Goal: Information Seeking & Learning: Check status

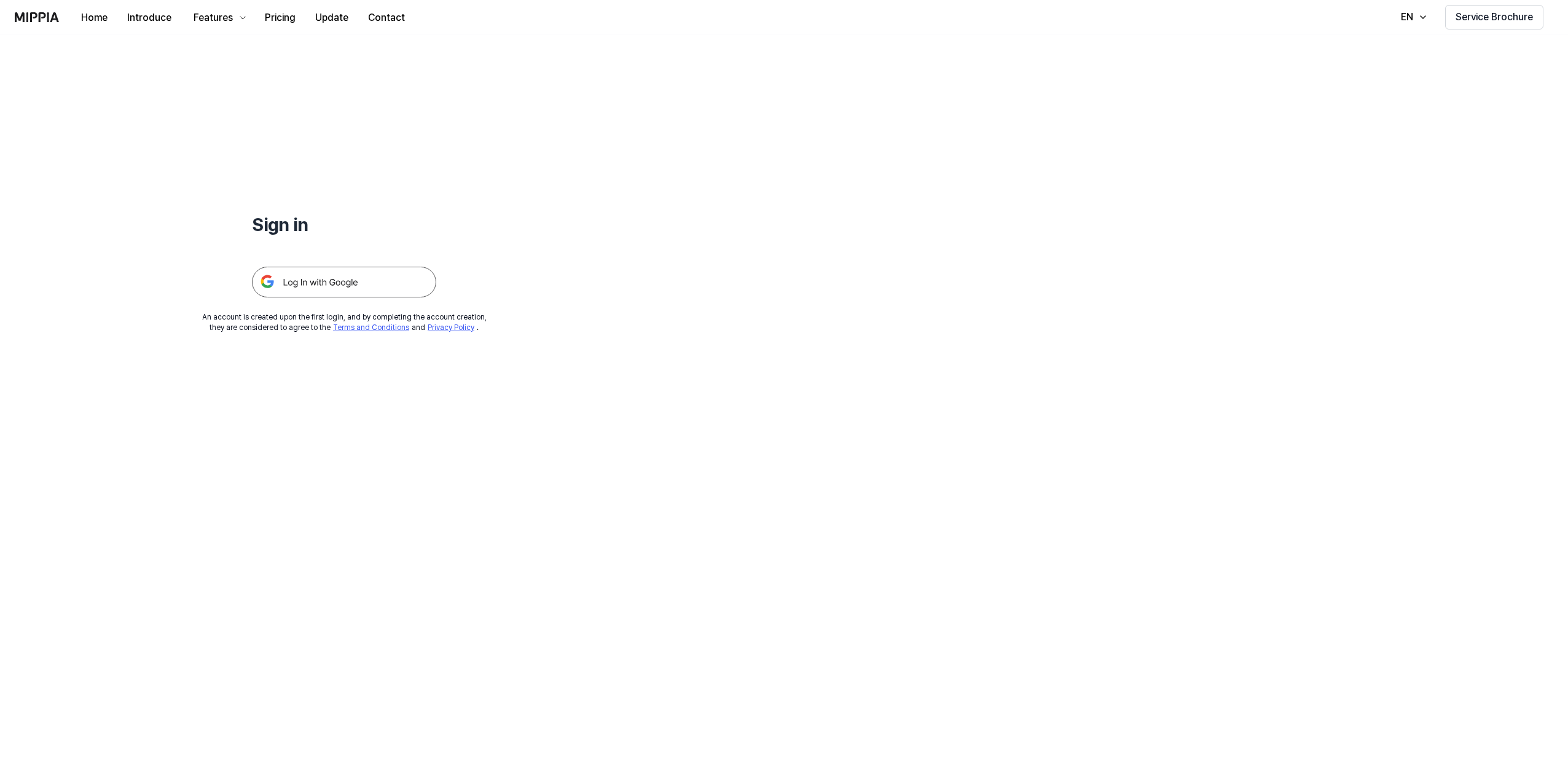
click at [288, 282] on img at bounding box center [344, 282] width 185 height 30
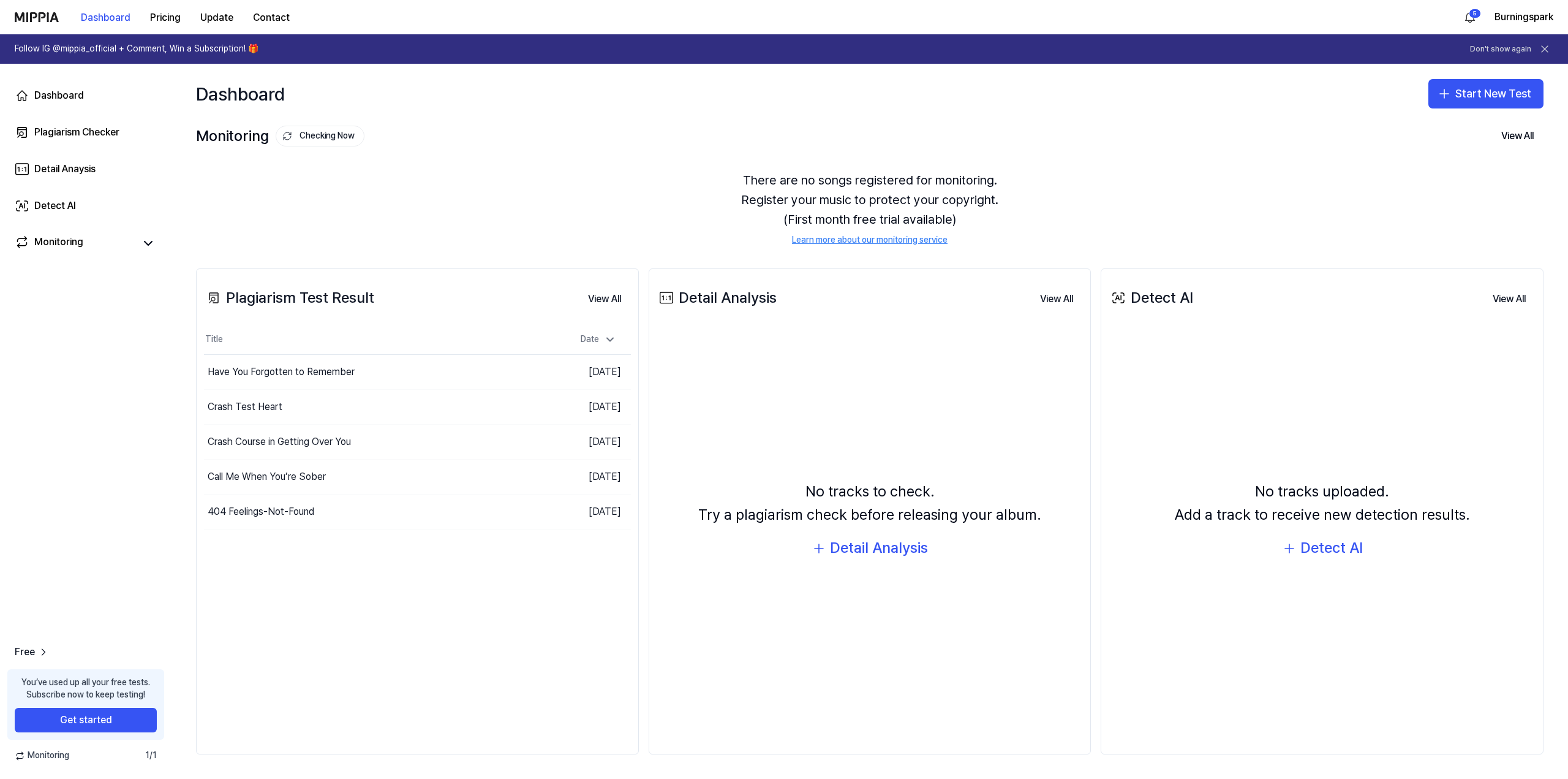
drag, startPoint x: 400, startPoint y: 606, endPoint x: 367, endPoint y: 573, distance: 46.7
click at [329, 592] on div "Plagiarism Test Result View All Plagiarism Test Result Title Date Have You Forg…" at bounding box center [418, 511] width 443 height 486
click at [490, 513] on button "Go to Results" at bounding box center [492, 512] width 66 height 19
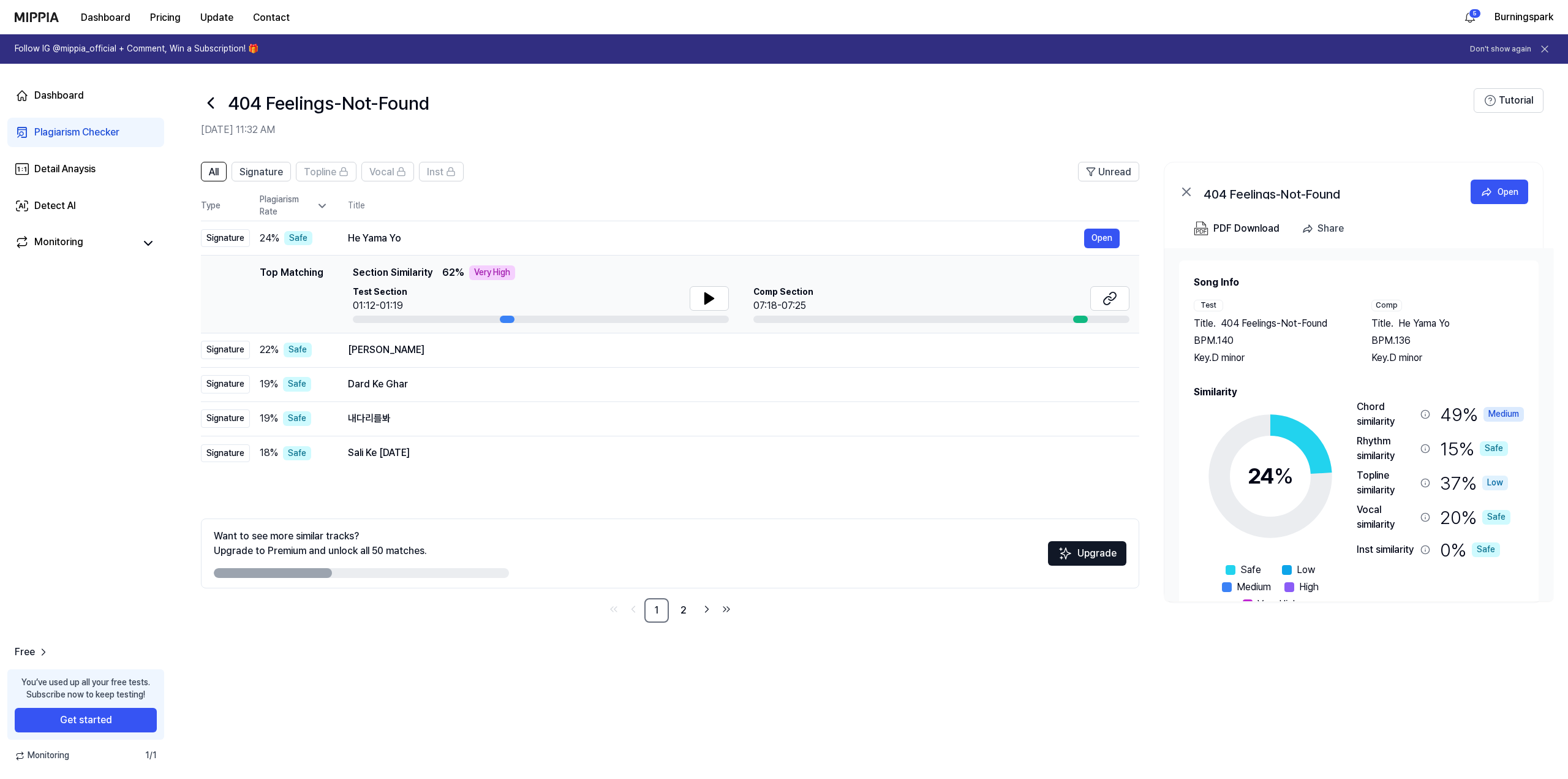
drag, startPoint x: 117, startPoint y: 357, endPoint x: 85, endPoint y: 320, distance: 48.9
click at [85, 320] on div "Dashboard Plagiarism Checker Detail Anaysis Detect AI Monitoring Free You’ve us…" at bounding box center [86, 421] width 172 height 715
click at [79, 318] on div "Dashboard Plagiarism Checker Detail Anaysis Detect AI Monitoring Free You’ve us…" at bounding box center [86, 421] width 172 height 715
drag, startPoint x: 116, startPoint y: 331, endPoint x: 104, endPoint y: 326, distance: 13.0
drag, startPoint x: 104, startPoint y: 326, endPoint x: 99, endPoint y: 322, distance: 6.4
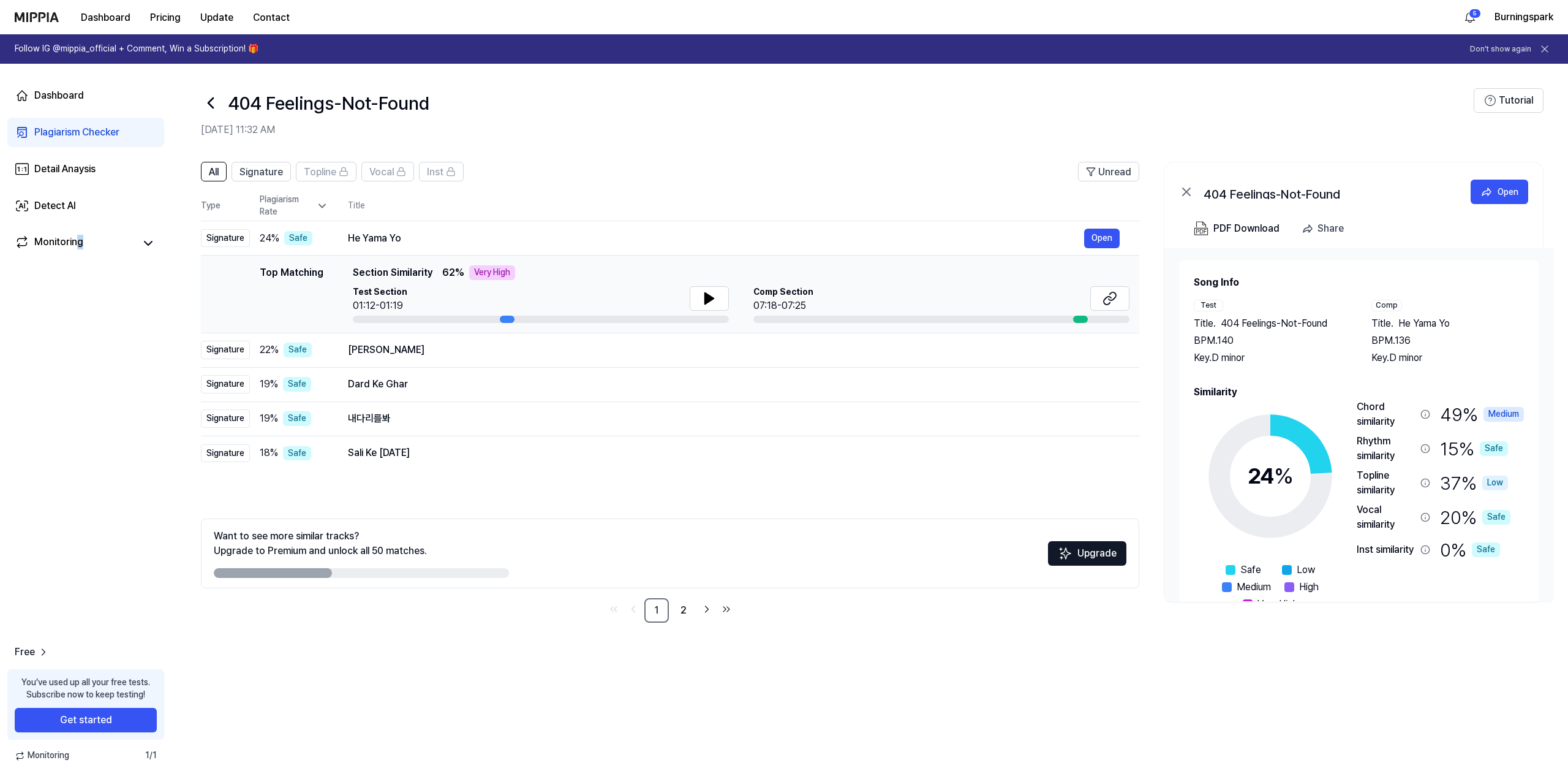
click at [99, 322] on div "Dashboard Plagiarism Checker Detail Anaysis Detect AI Monitoring Free You’ve us…" at bounding box center [86, 421] width 172 height 715
drag, startPoint x: 99, startPoint y: 322, endPoint x: 88, endPoint y: 320, distance: 11.2
click at [88, 320] on div "Dashboard Plagiarism Checker Detail Anaysis Detect AI Monitoring Free You’ve us…" at bounding box center [86, 421] width 172 height 715
drag, startPoint x: 123, startPoint y: 364, endPoint x: 93, endPoint y: 337, distance: 40.4
click at [93, 337] on div "Dashboard Plagiarism Checker Detail Anaysis Detect AI Monitoring Free You’ve us…" at bounding box center [86, 421] width 172 height 715
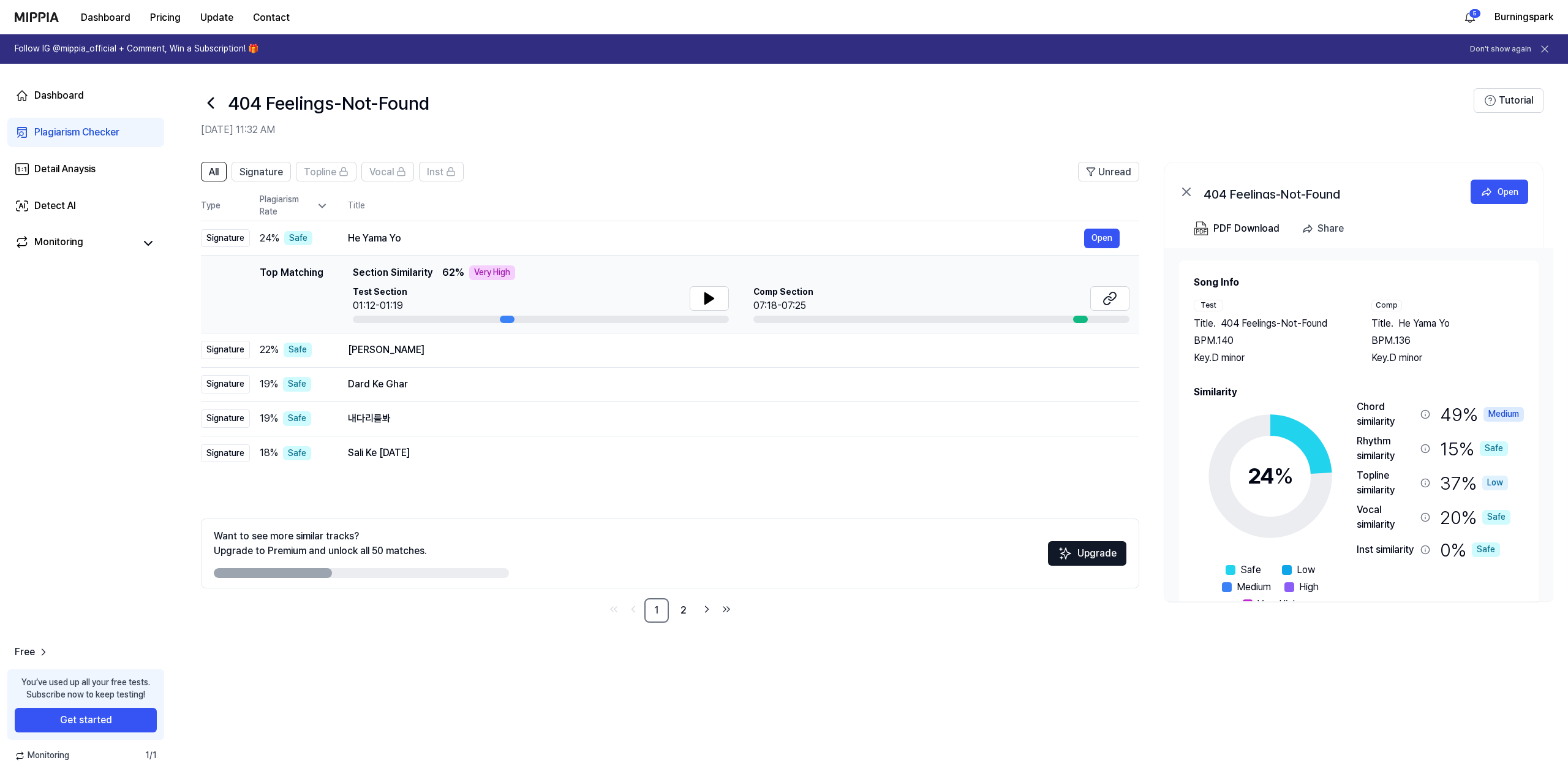
drag, startPoint x: 1164, startPoint y: 686, endPoint x: 1146, endPoint y: 681, distance: 18.7
click at [1146, 681] on div "All Signature Topline Vocal Inst Unread All Signature Topline Vocal Inst Type P…" at bounding box center [870, 464] width 1397 height 629
click at [1227, 227] on div "PDF Download" at bounding box center [1246, 229] width 66 height 16
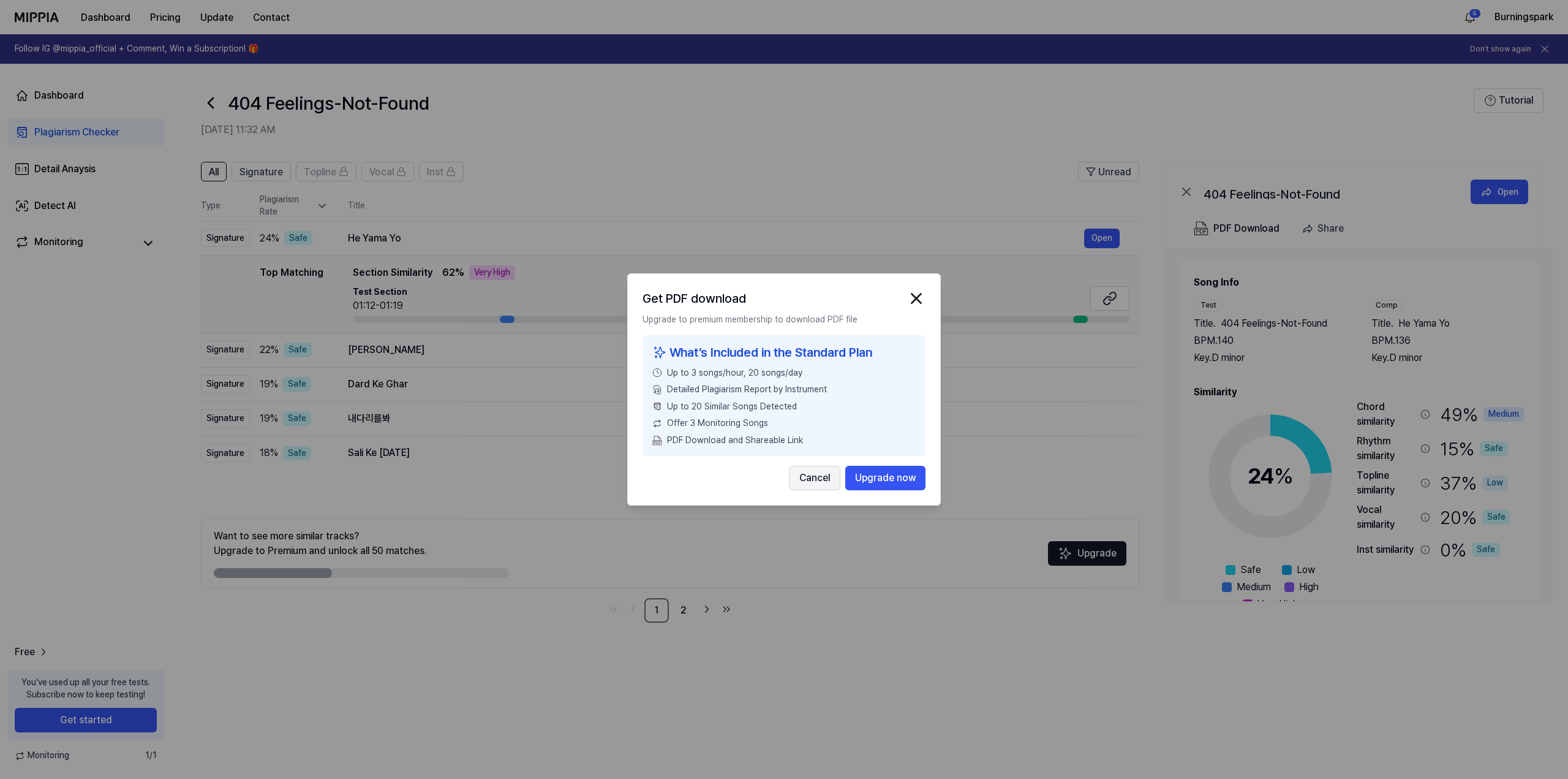
click at [800, 480] on button "Cancel" at bounding box center [815, 478] width 52 height 25
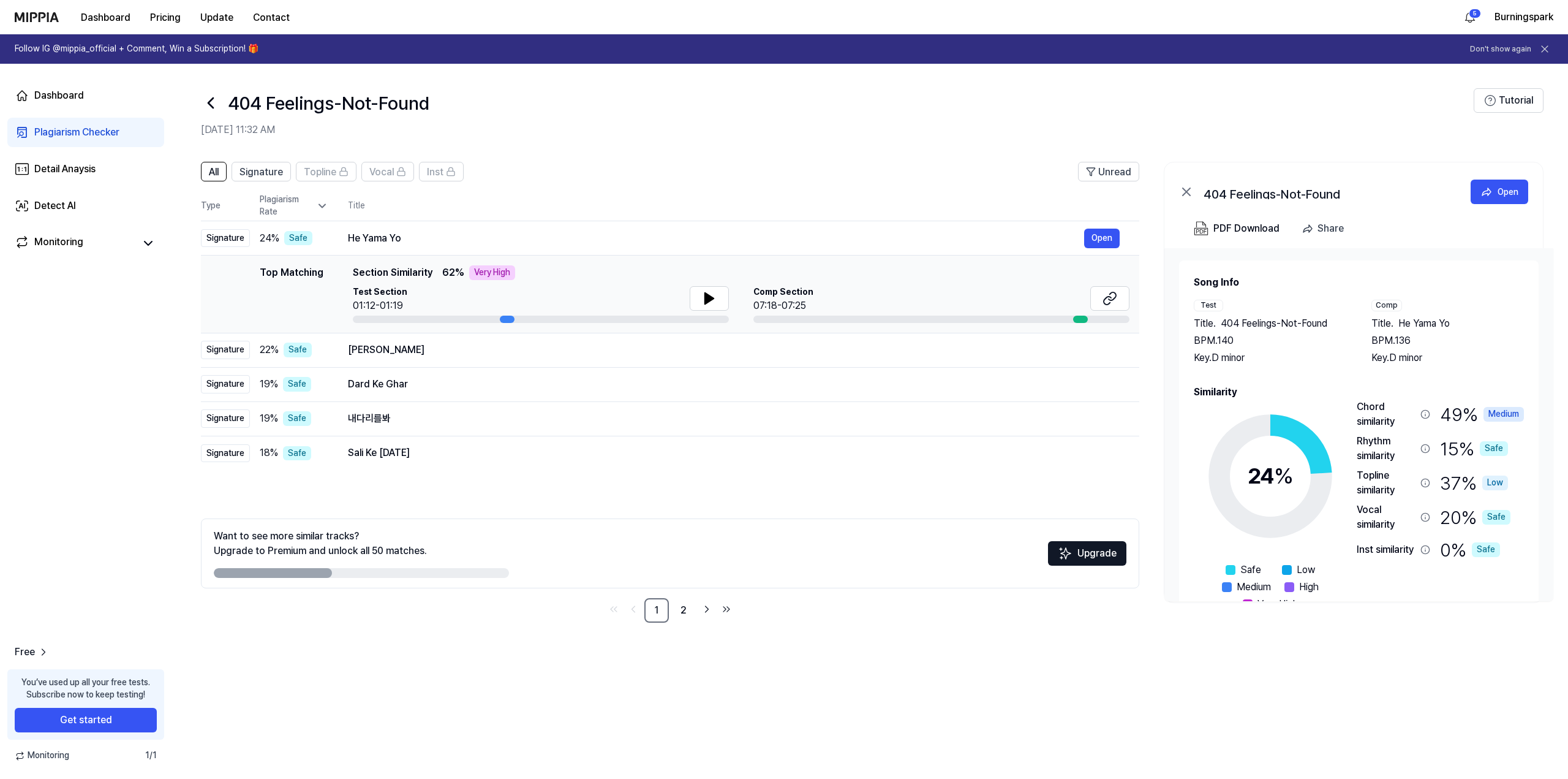
click at [57, 306] on div "Dashboard Plagiarism Checker Detail Anaysis Detect AI Monitoring Free You’ve us…" at bounding box center [86, 421] width 172 height 715
drag, startPoint x: 57, startPoint y: 306, endPoint x: 48, endPoint y: 298, distance: 12.0
click at [43, 298] on div "Dashboard Plagiarism Checker Detail Anaysis Detect AI Monitoring Free You’ve us…" at bounding box center [86, 421] width 172 height 715
drag, startPoint x: 449, startPoint y: 617, endPoint x: 410, endPoint y: 601, distance: 42.2
click at [397, 618] on nav "1 2" at bounding box center [670, 610] width 938 height 25
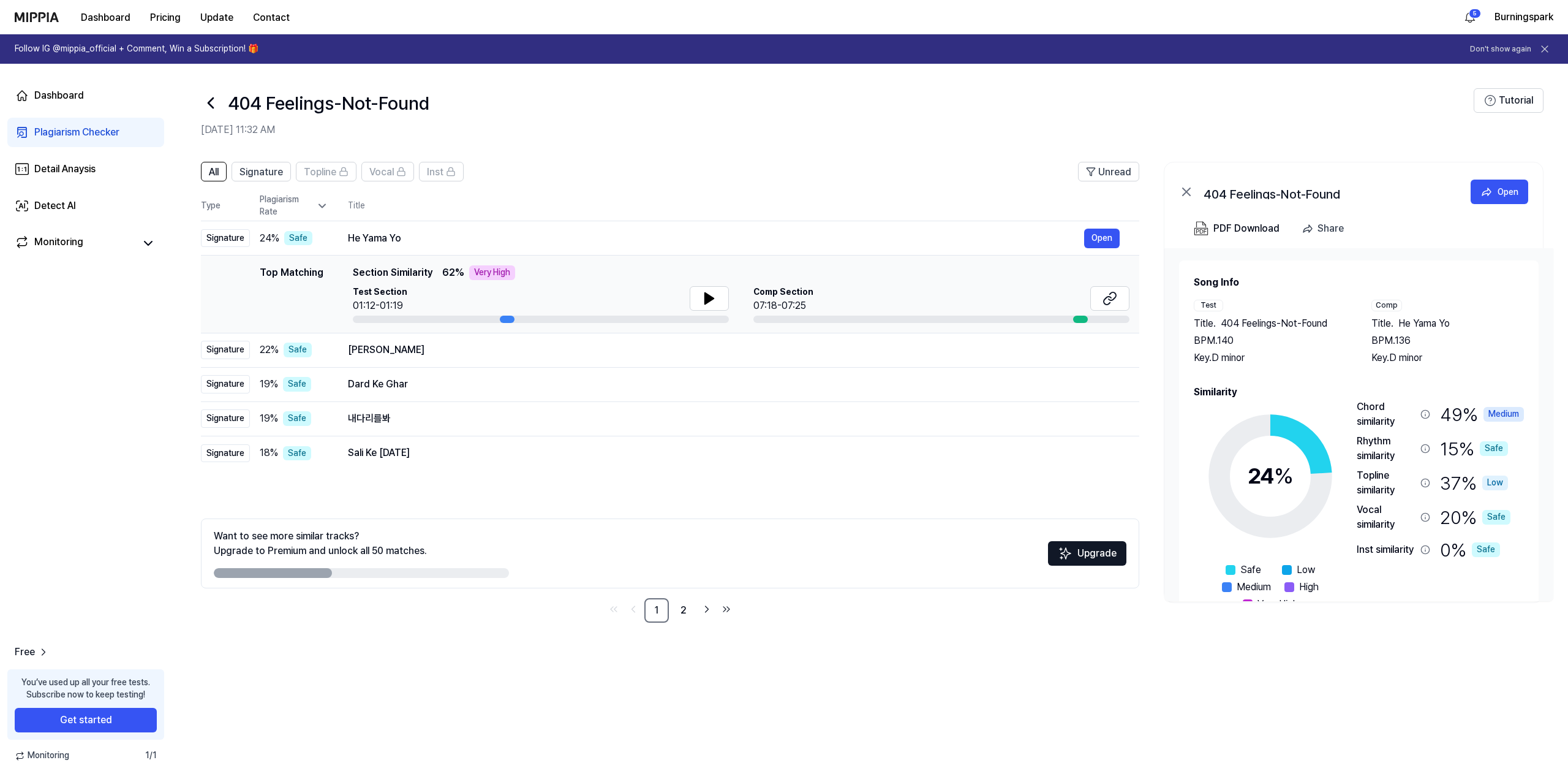
drag, startPoint x: 469, startPoint y: 182, endPoint x: 498, endPoint y: 189, distance: 29.8
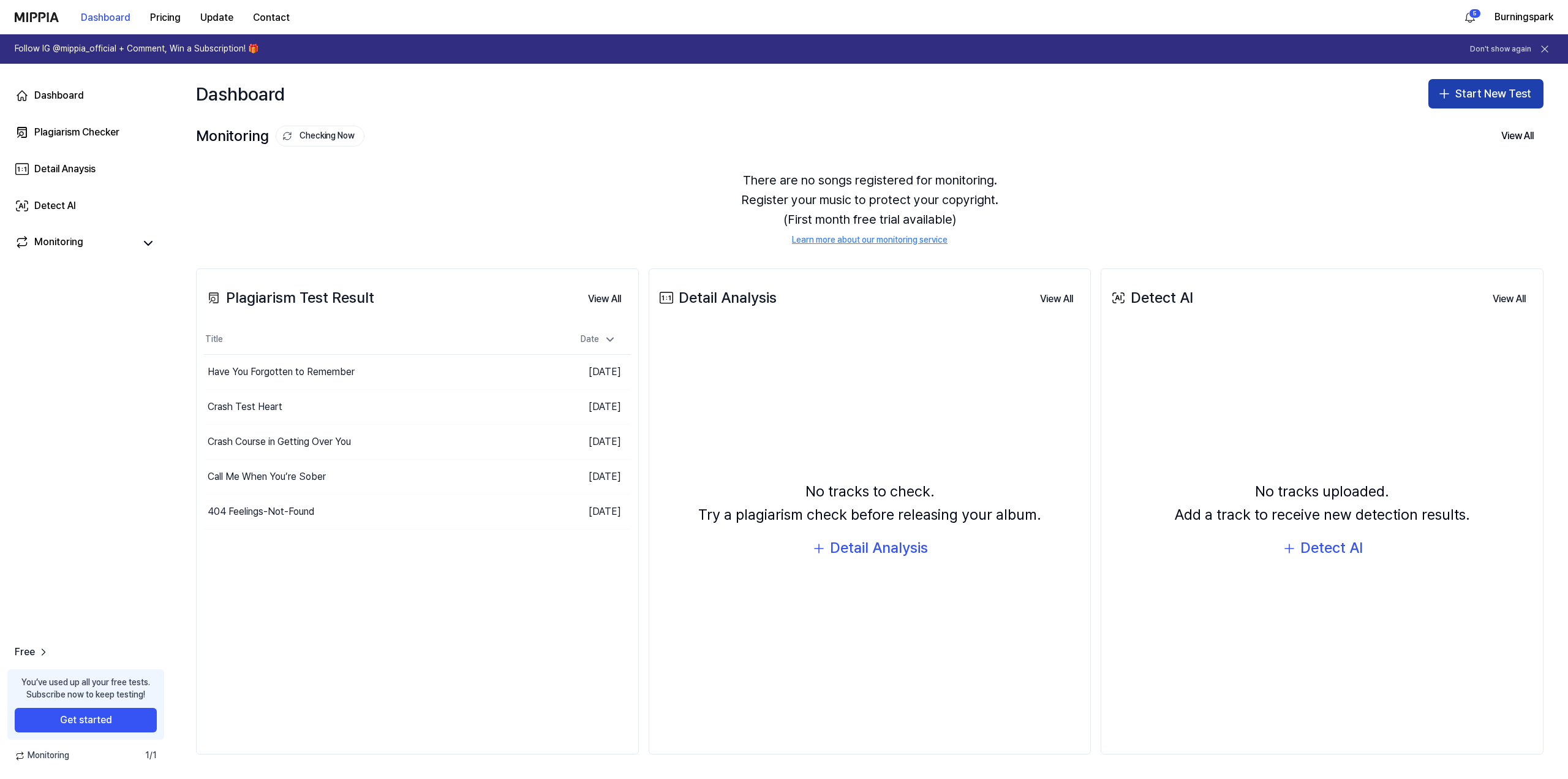
click at [1478, 94] on button "Start New Test" at bounding box center [1486, 94] width 115 height 30
click at [1457, 130] on div "Plagiarism test" at bounding box center [1457, 128] width 56 height 12
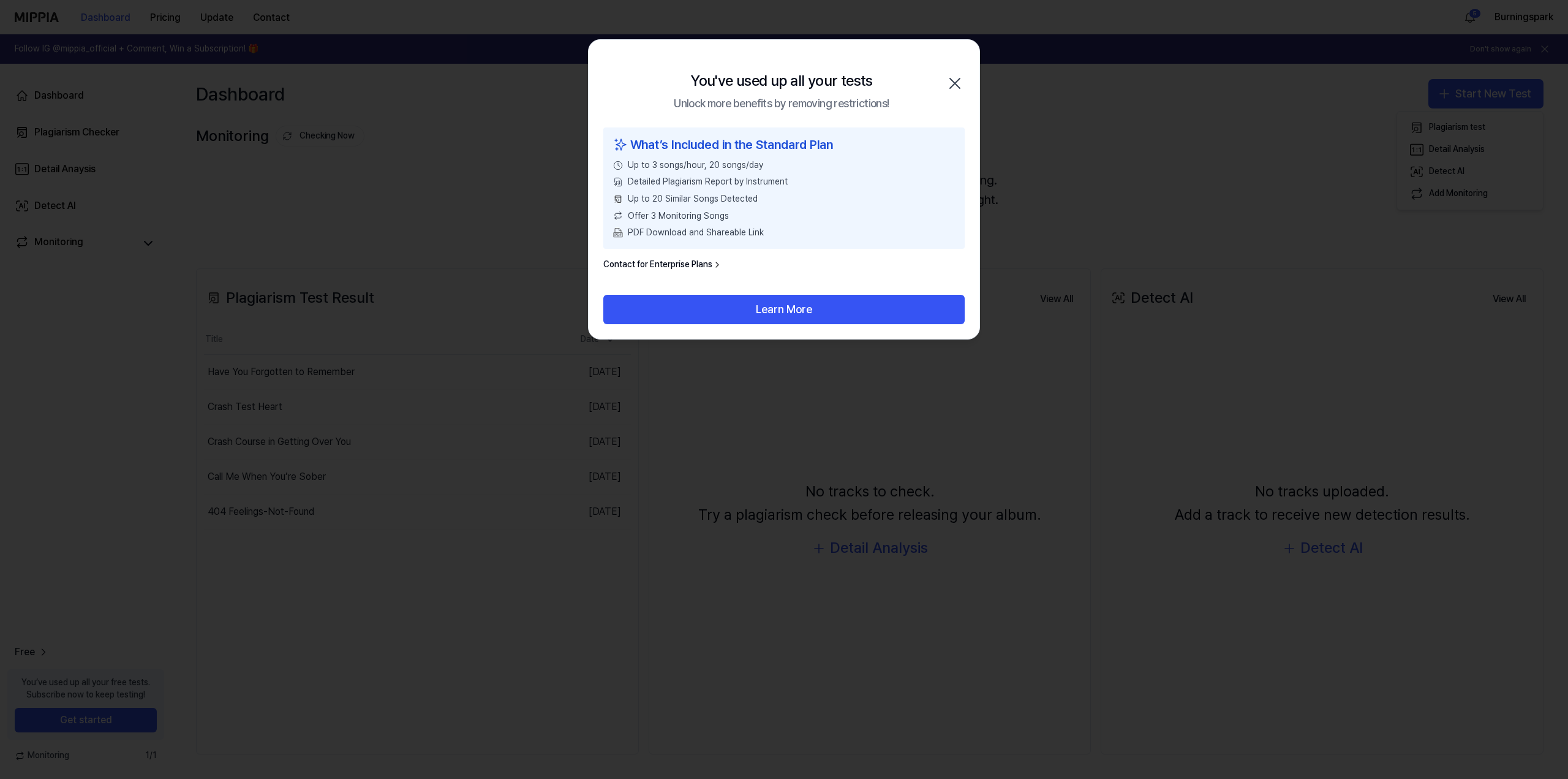
click at [951, 79] on icon "button" at bounding box center [955, 83] width 19 height 19
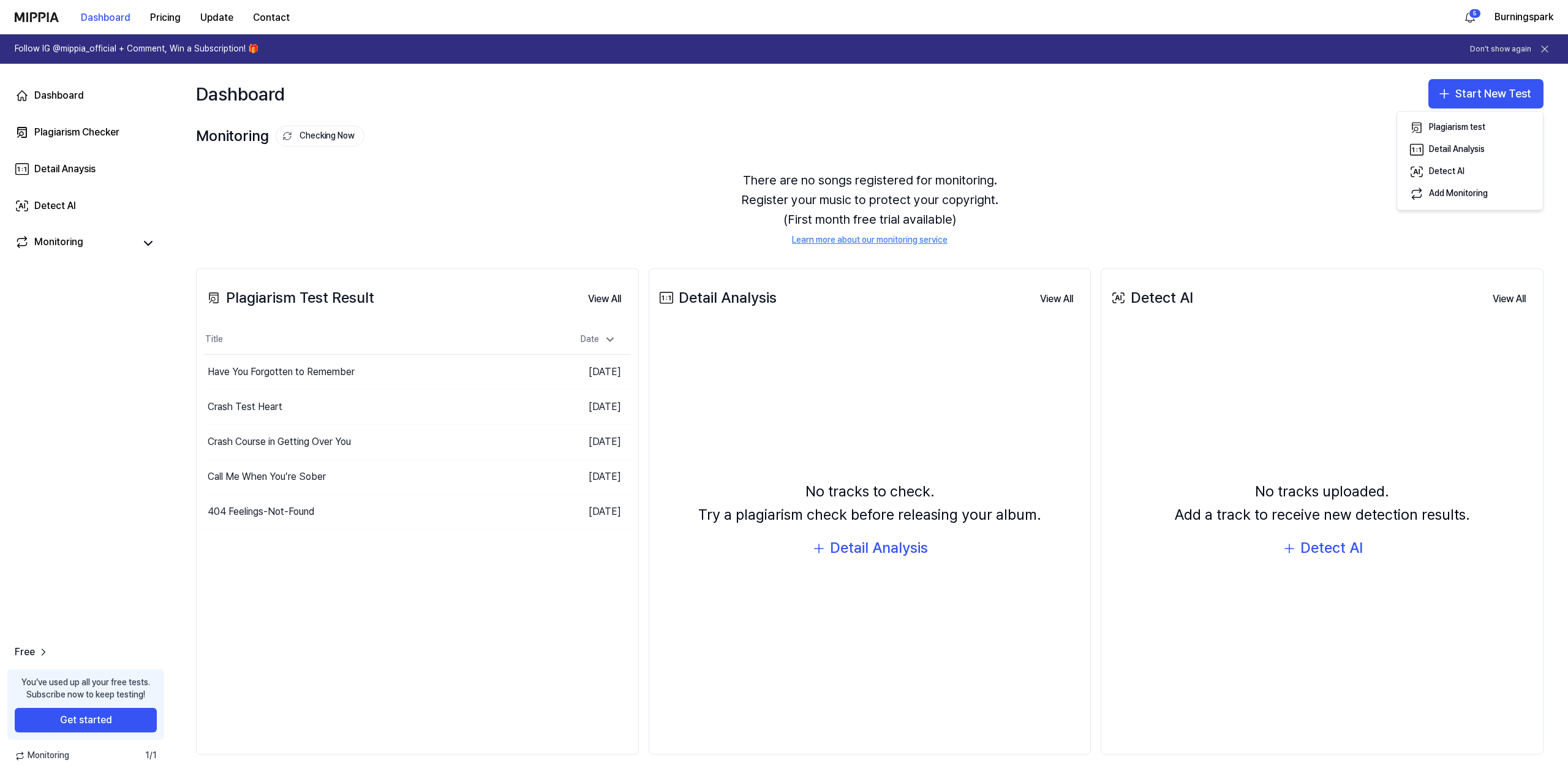
click at [495, 189] on div "There are no songs registered for monitoring. Register your music to protect yo…" at bounding box center [870, 208] width 1348 height 105
drag, startPoint x: 495, startPoint y: 189, endPoint x: 437, endPoint y: 180, distance: 58.7
click at [437, 180] on div "There are no songs registered for monitoring. Register your music to protect yo…" at bounding box center [870, 208] width 1348 height 105
drag, startPoint x: 385, startPoint y: 182, endPoint x: 372, endPoint y: 182, distance: 13.0
click at [372, 182] on div "There are no songs registered for monitoring. Register your music to protect yo…" at bounding box center [870, 208] width 1348 height 105
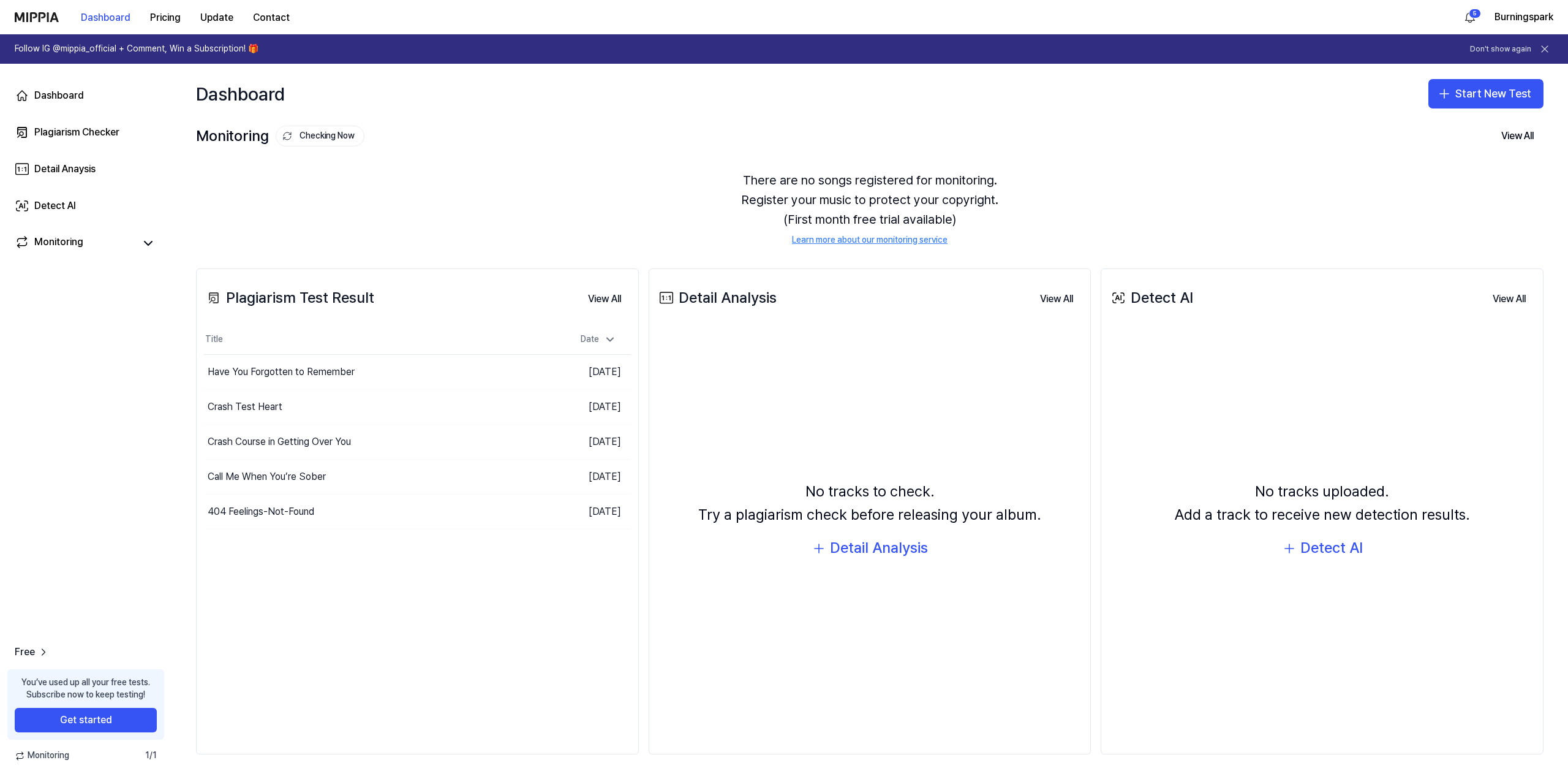
click at [506, 174] on div "There are no songs registered for monitoring. Register your music to protect yo…" at bounding box center [870, 208] width 1348 height 105
drag, startPoint x: 506, startPoint y: 174, endPoint x: 479, endPoint y: 175, distance: 27.0
drag, startPoint x: 479, startPoint y: 175, endPoint x: 460, endPoint y: 175, distance: 19.0
click at [460, 175] on div "There are no songs registered for monitoring. Register your music to protect yo…" at bounding box center [870, 208] width 1348 height 105
click at [588, 179] on div "There are no songs registered for monitoring. Register your music to protect yo…" at bounding box center [870, 208] width 1348 height 105
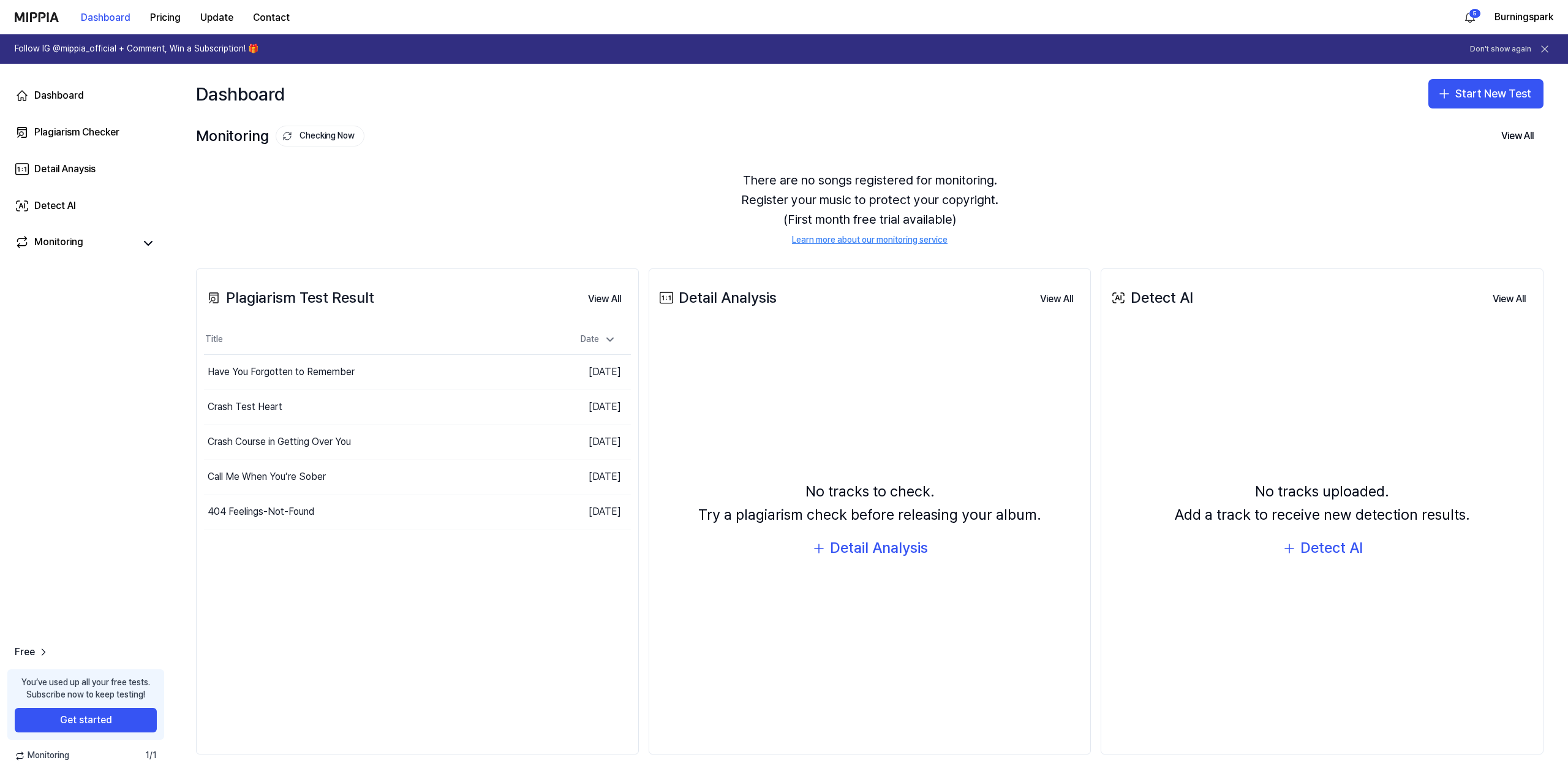
click at [544, 178] on div "There are no songs registered for monitoring. Register your music to protect yo…" at bounding box center [870, 208] width 1348 height 105
drag, startPoint x: 541, startPoint y: 178, endPoint x: 510, endPoint y: 180, distance: 31.1
drag, startPoint x: 510, startPoint y: 180, endPoint x: 568, endPoint y: 251, distance: 91.7
click at [497, 180] on div "There are no songs registered for monitoring. Register your music to protect yo…" at bounding box center [870, 208] width 1348 height 105
click at [870, 546] on div "Detail Analysis" at bounding box center [879, 548] width 98 height 23
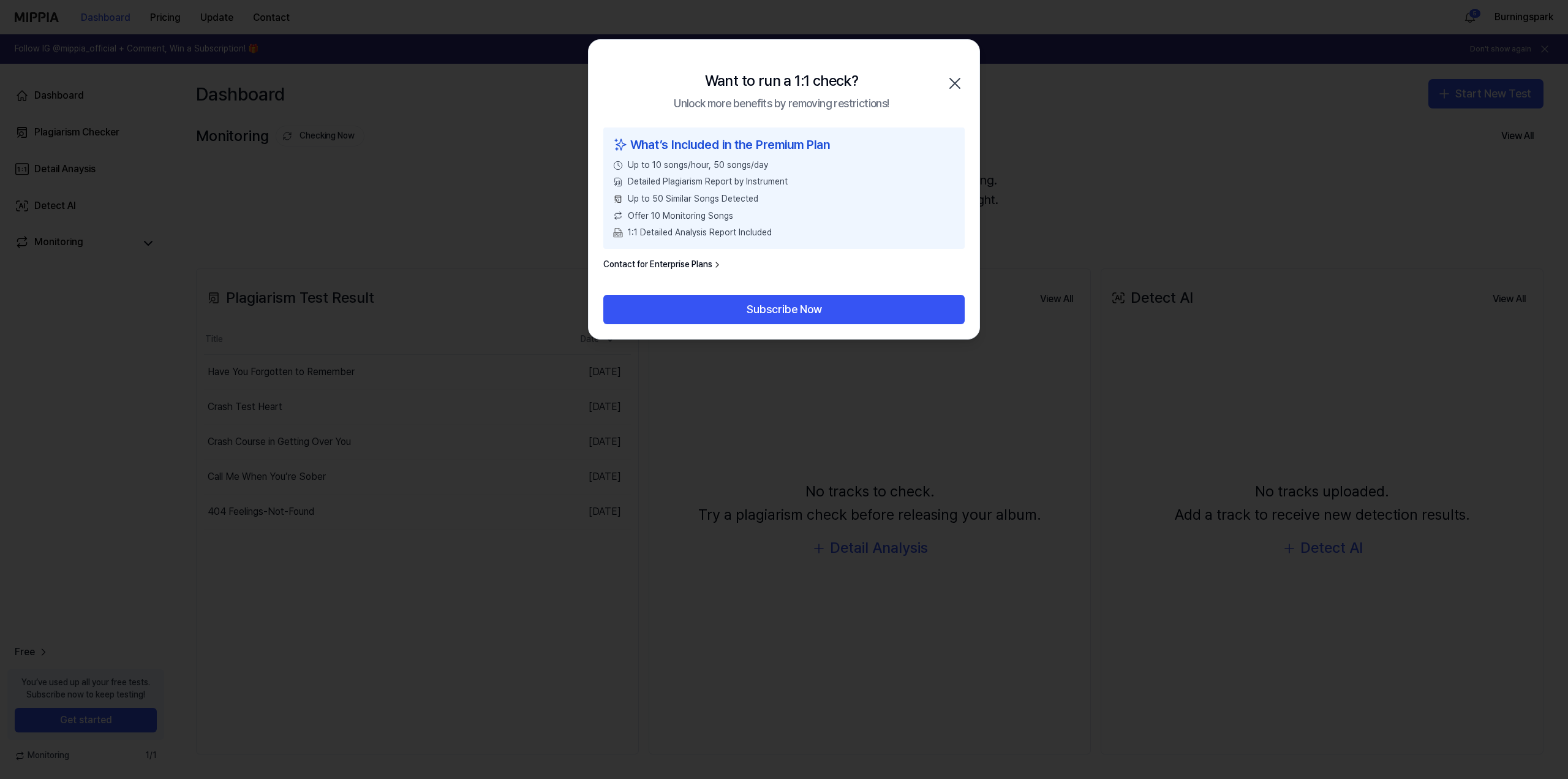
click at [951, 77] on icon "button" at bounding box center [955, 83] width 19 height 19
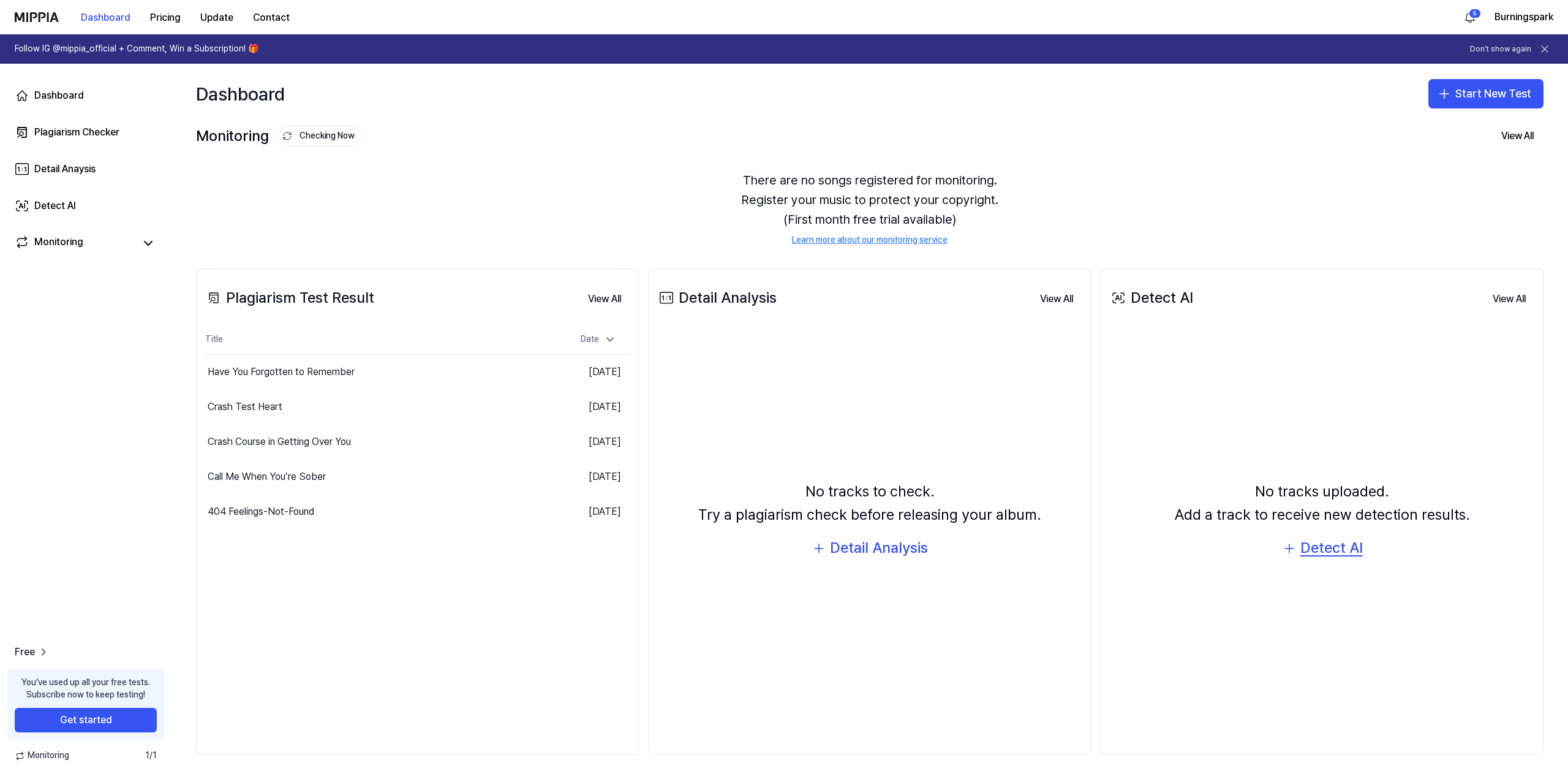
click at [1319, 547] on div "Detect AI" at bounding box center [1332, 548] width 63 height 23
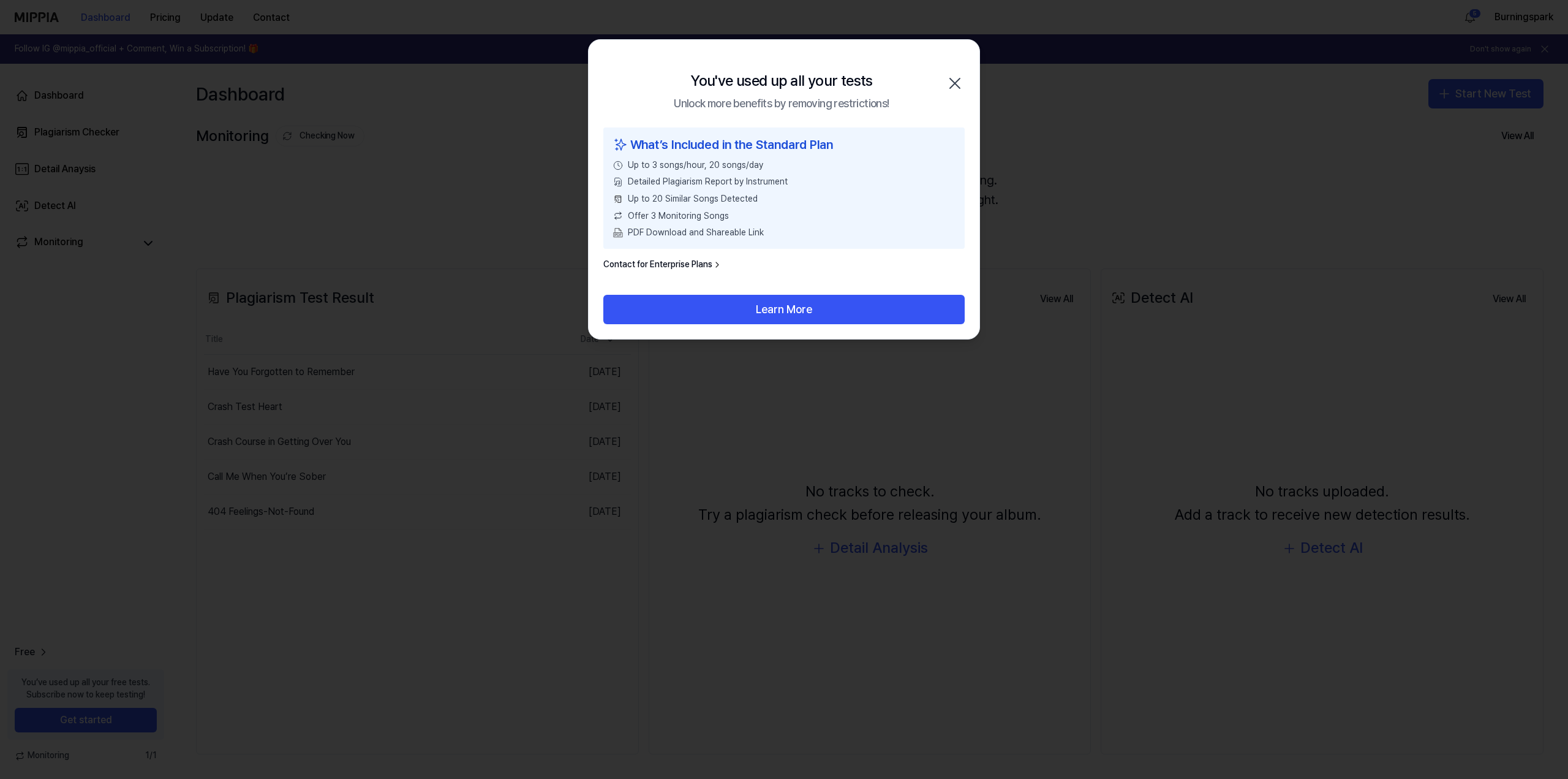
click at [946, 78] on icon "button" at bounding box center [955, 83] width 19 height 19
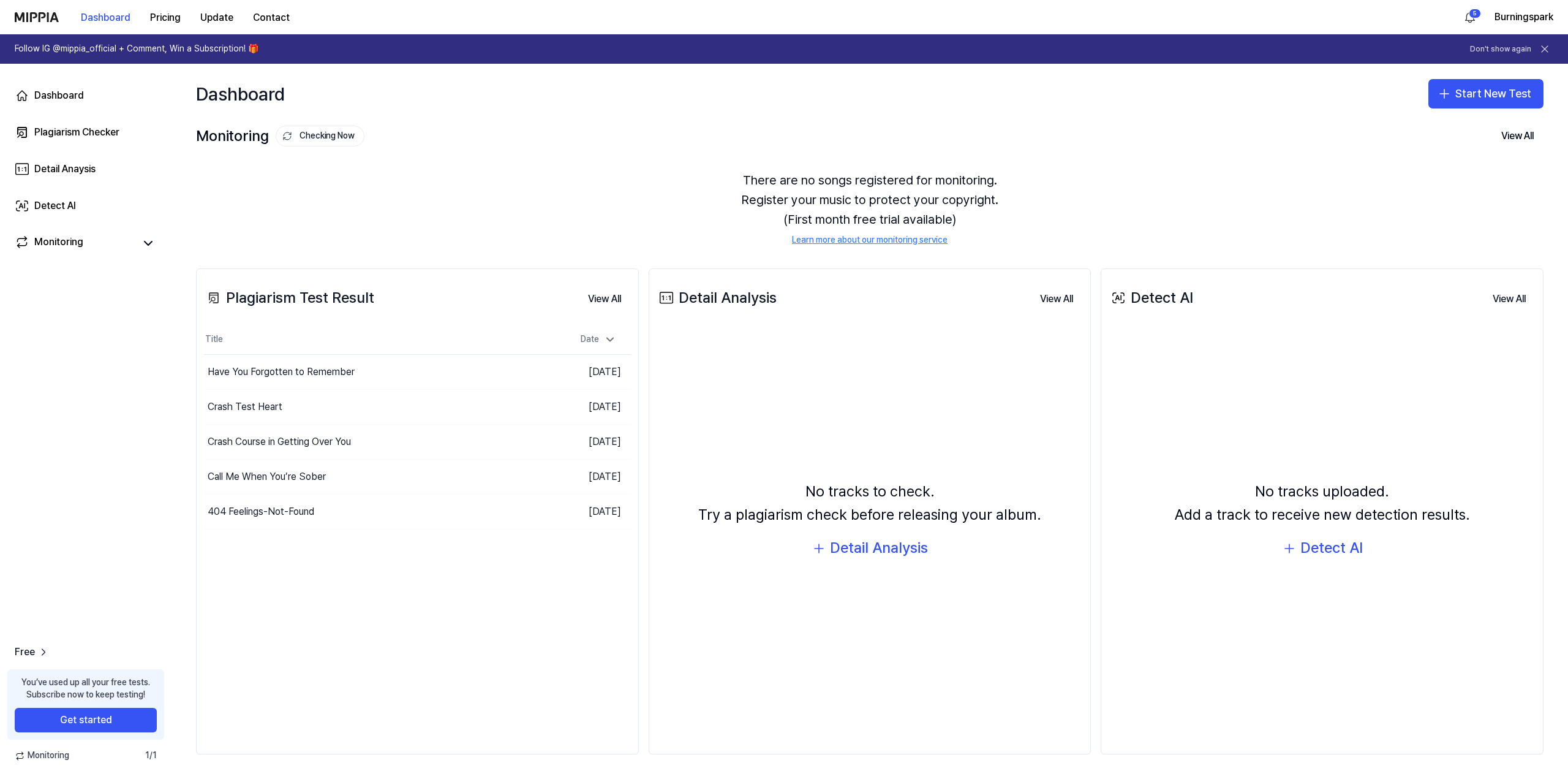
click at [586, 169] on div "There are no songs registered for monitoring. Register your music to protect yo…" at bounding box center [870, 208] width 1348 height 105
drag, startPoint x: 585, startPoint y: 169, endPoint x: 553, endPoint y: 167, distance: 32.1
drag, startPoint x: 553, startPoint y: 167, endPoint x: 542, endPoint y: 162, distance: 12.1
click at [542, 162] on div "There are no songs registered for monitoring. Register your music to protect yo…" at bounding box center [870, 208] width 1348 height 105
click at [541, 159] on div "There are no songs registered for monitoring. Register your music to protect yo…" at bounding box center [870, 208] width 1348 height 105
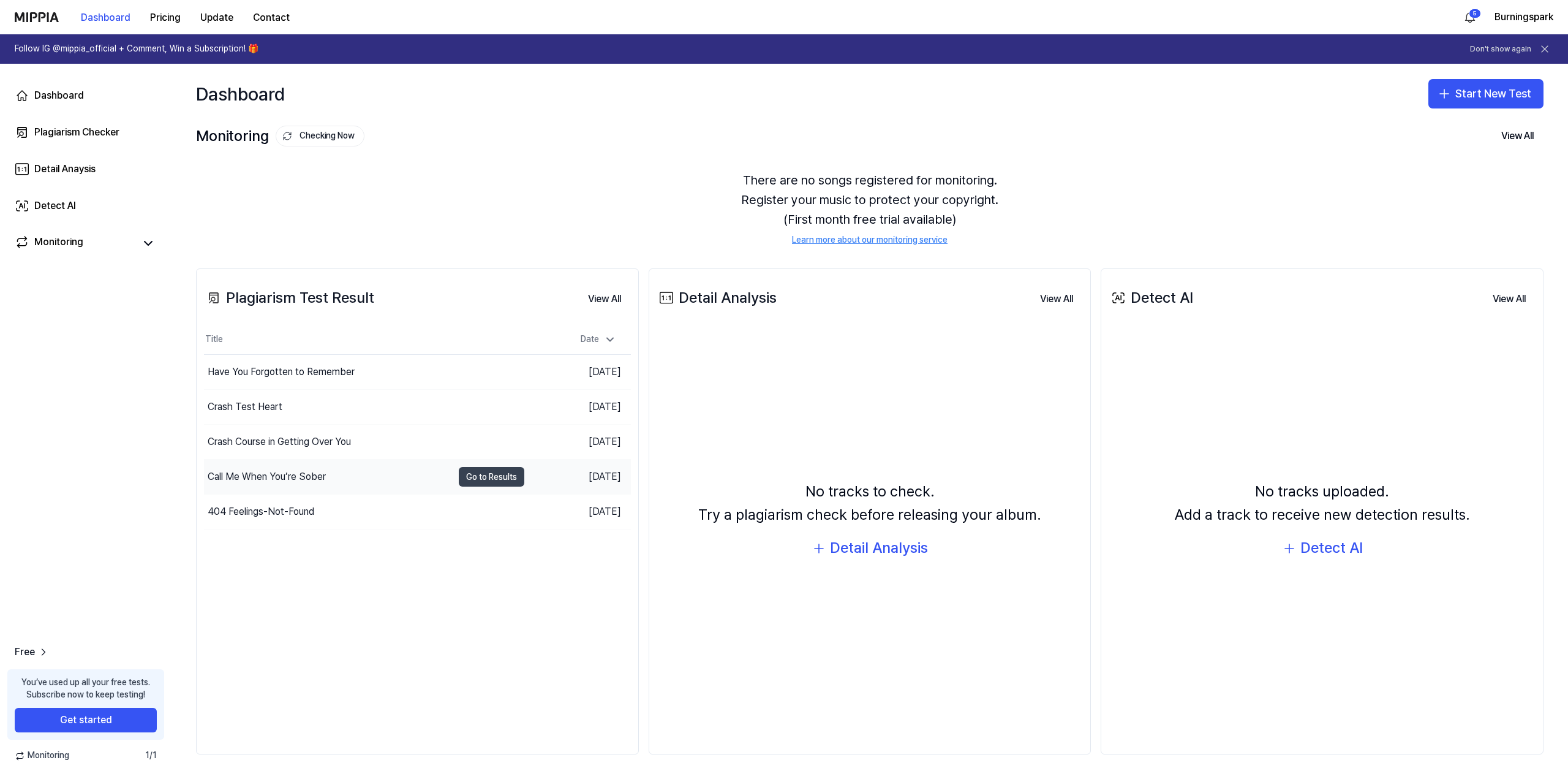
click at [477, 474] on button "Go to Results" at bounding box center [492, 477] width 66 height 19
click at [489, 439] on button "Go to Results" at bounding box center [492, 442] width 66 height 19
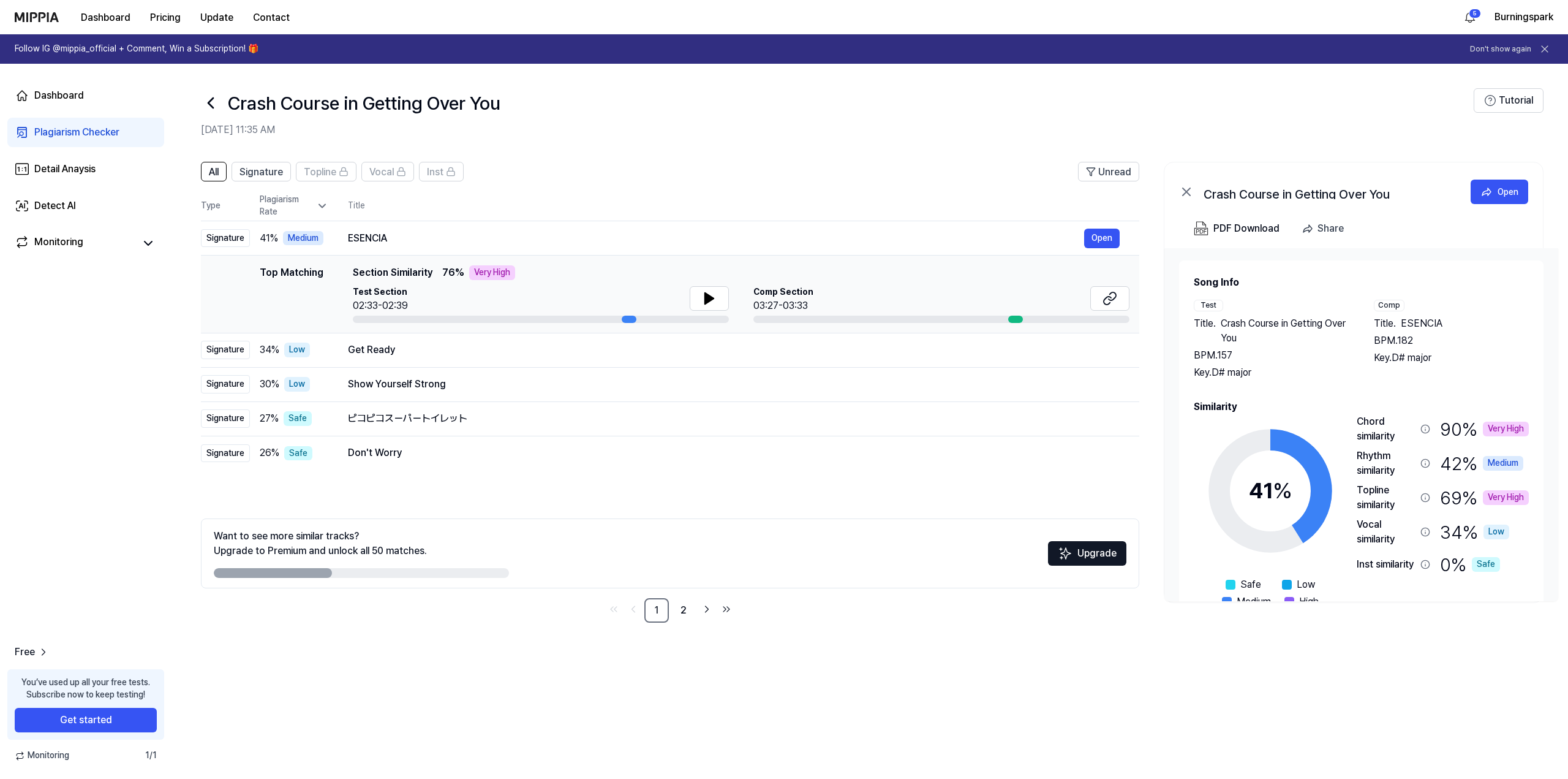
click at [702, 136] on h2 "Oct 1, 2025, 11:35 AM" at bounding box center [837, 130] width 1273 height 15
drag, startPoint x: 702, startPoint y: 136, endPoint x: 669, endPoint y: 131, distance: 33.4
click at [670, 130] on h2 "Oct 1, 2025, 11:35 AM" at bounding box center [837, 130] width 1273 height 15
drag, startPoint x: 640, startPoint y: 144, endPoint x: 602, endPoint y: 161, distance: 41.6
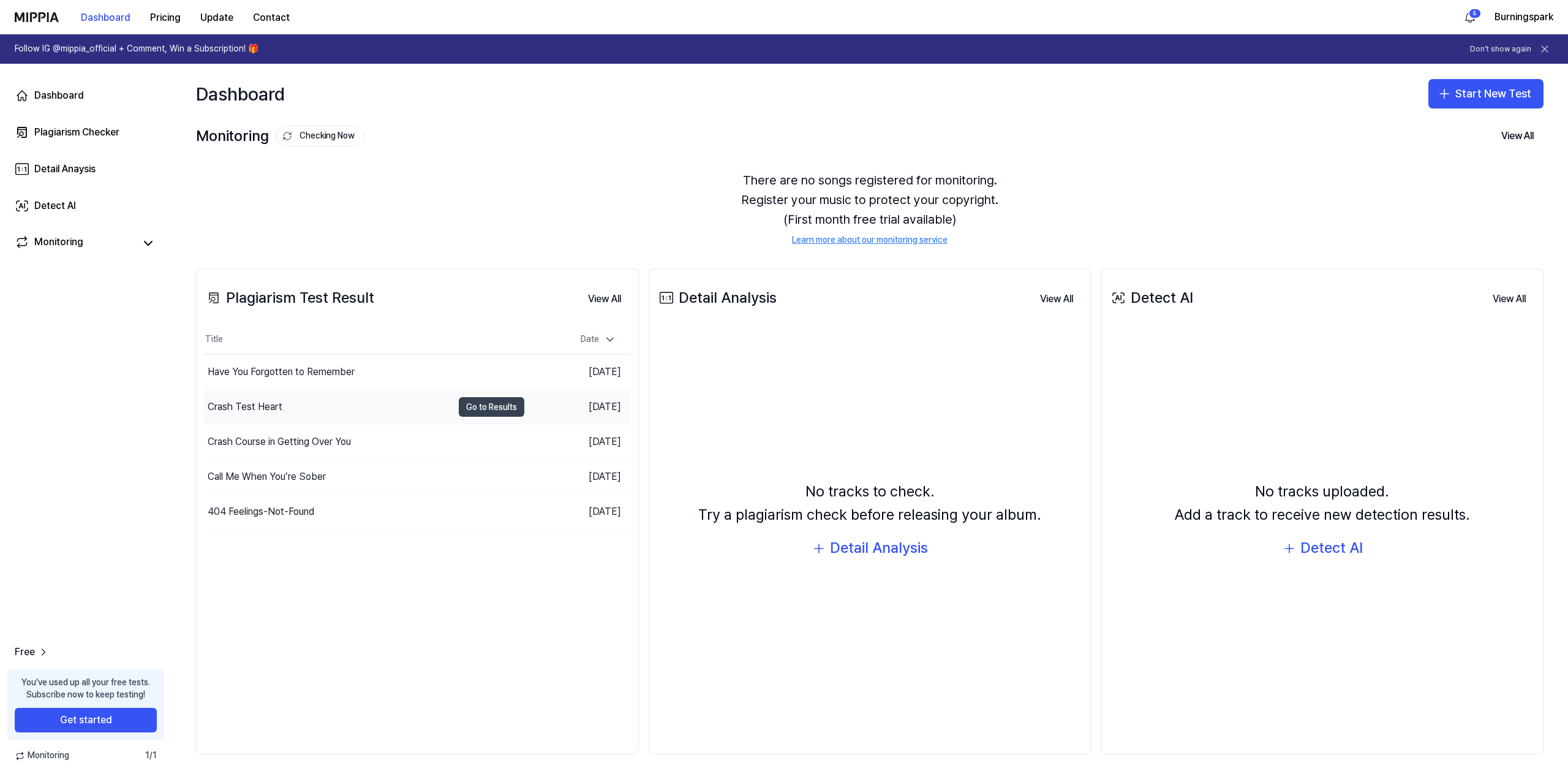
click at [507, 406] on button "Go to Results" at bounding box center [492, 407] width 66 height 19
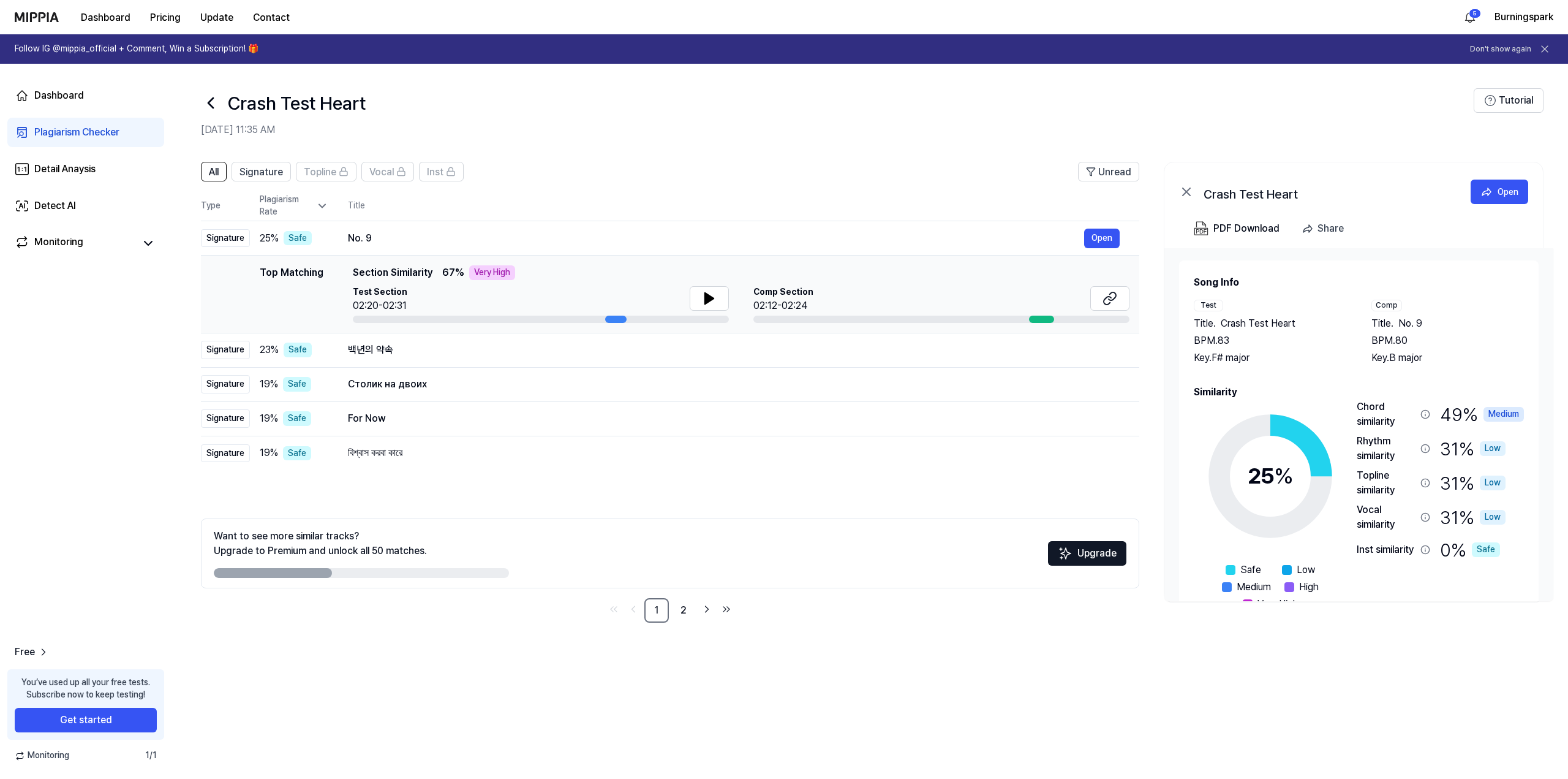
drag, startPoint x: 126, startPoint y: 368, endPoint x: 107, endPoint y: 356, distance: 22.5
click at [107, 356] on div "Dashboard Plagiarism Checker Detail Anaysis Detect AI Monitoring Free You’ve us…" at bounding box center [86, 421] width 172 height 715
drag, startPoint x: 798, startPoint y: 140, endPoint x: 787, endPoint y: 139, distance: 11.0
drag, startPoint x: 787, startPoint y: 139, endPoint x: 752, endPoint y: 132, distance: 35.7
click at [752, 132] on h2 "Oct 1, 2025, 11:35 AM" at bounding box center [837, 130] width 1273 height 15
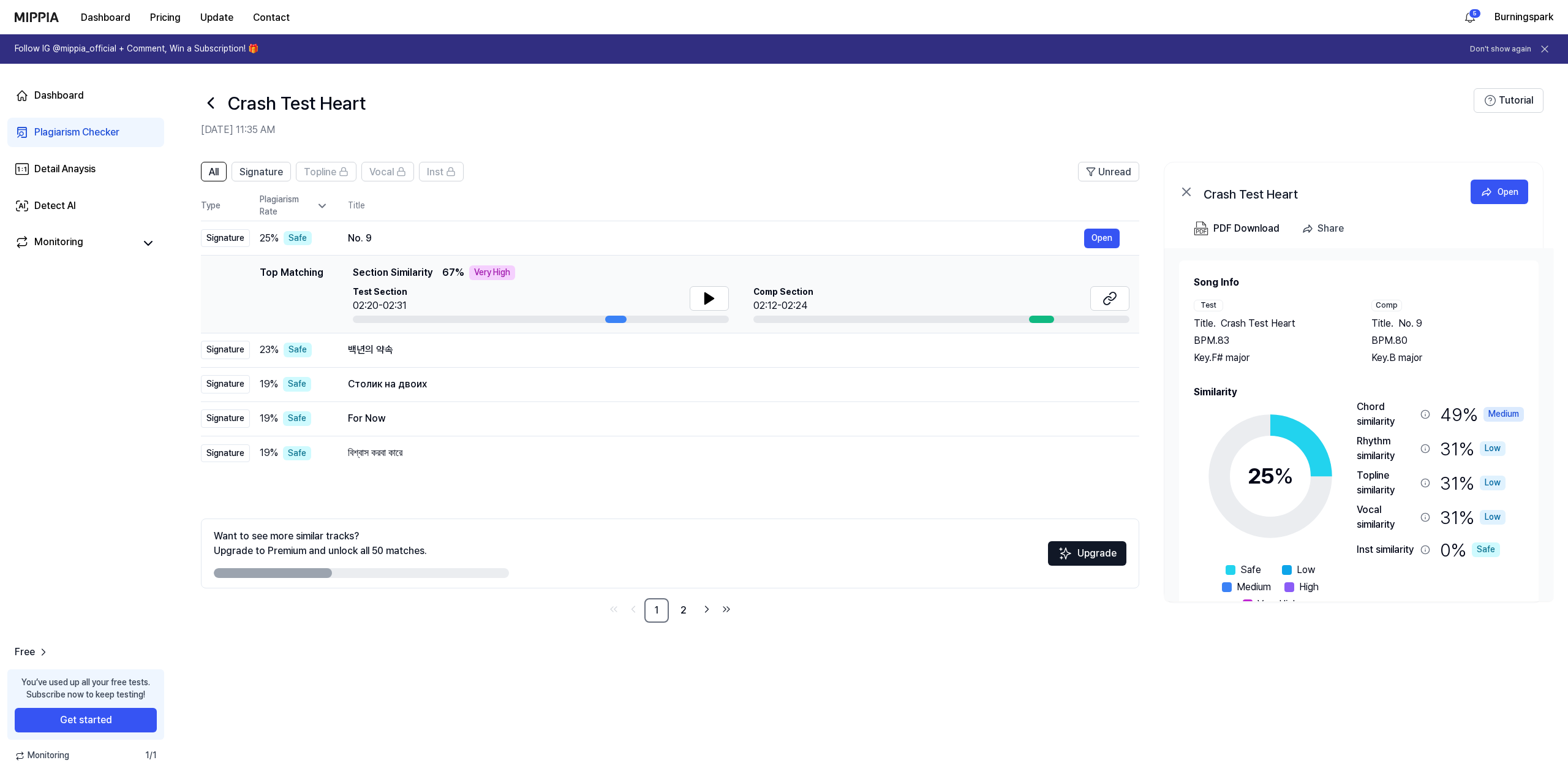
drag, startPoint x: 928, startPoint y: 634, endPoint x: 913, endPoint y: 639, distance: 15.8
drag, startPoint x: 913, startPoint y: 639, endPoint x: 891, endPoint y: 640, distance: 22.0
click at [891, 640] on div "All Signature Topline Vocal Inst Unread All Signature Topline Vocal Inst Type P…" at bounding box center [870, 398] width 1397 height 497
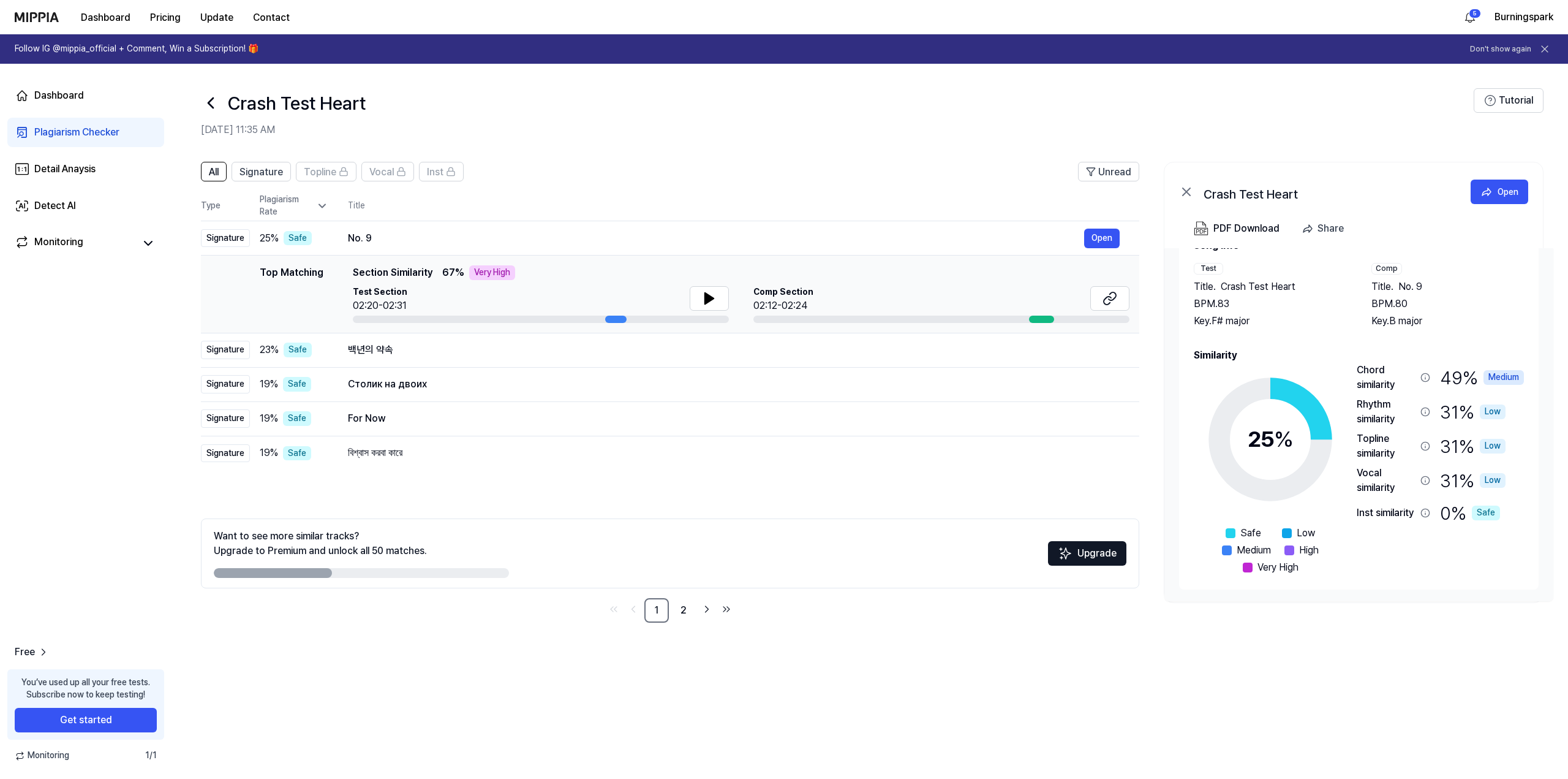
click at [1040, 658] on div "All Signature Topline Vocal Inst Unread All Signature Topline Vocal Inst Type P…" at bounding box center [870, 464] width 1397 height 629
drag, startPoint x: 918, startPoint y: 648, endPoint x: 885, endPoint y: 643, distance: 33.4
click at [885, 644] on div "All Signature Topline Vocal Inst Unread All Signature Topline Vocal Inst Type P…" at bounding box center [870, 398] width 1397 height 497
click at [152, 386] on div "Dashboard Plagiarism Checker Detail Anaysis Detect AI Monitoring Free You’ve us…" at bounding box center [86, 421] width 172 height 715
drag, startPoint x: 129, startPoint y: 339, endPoint x: 134, endPoint y: 320, distance: 19.6
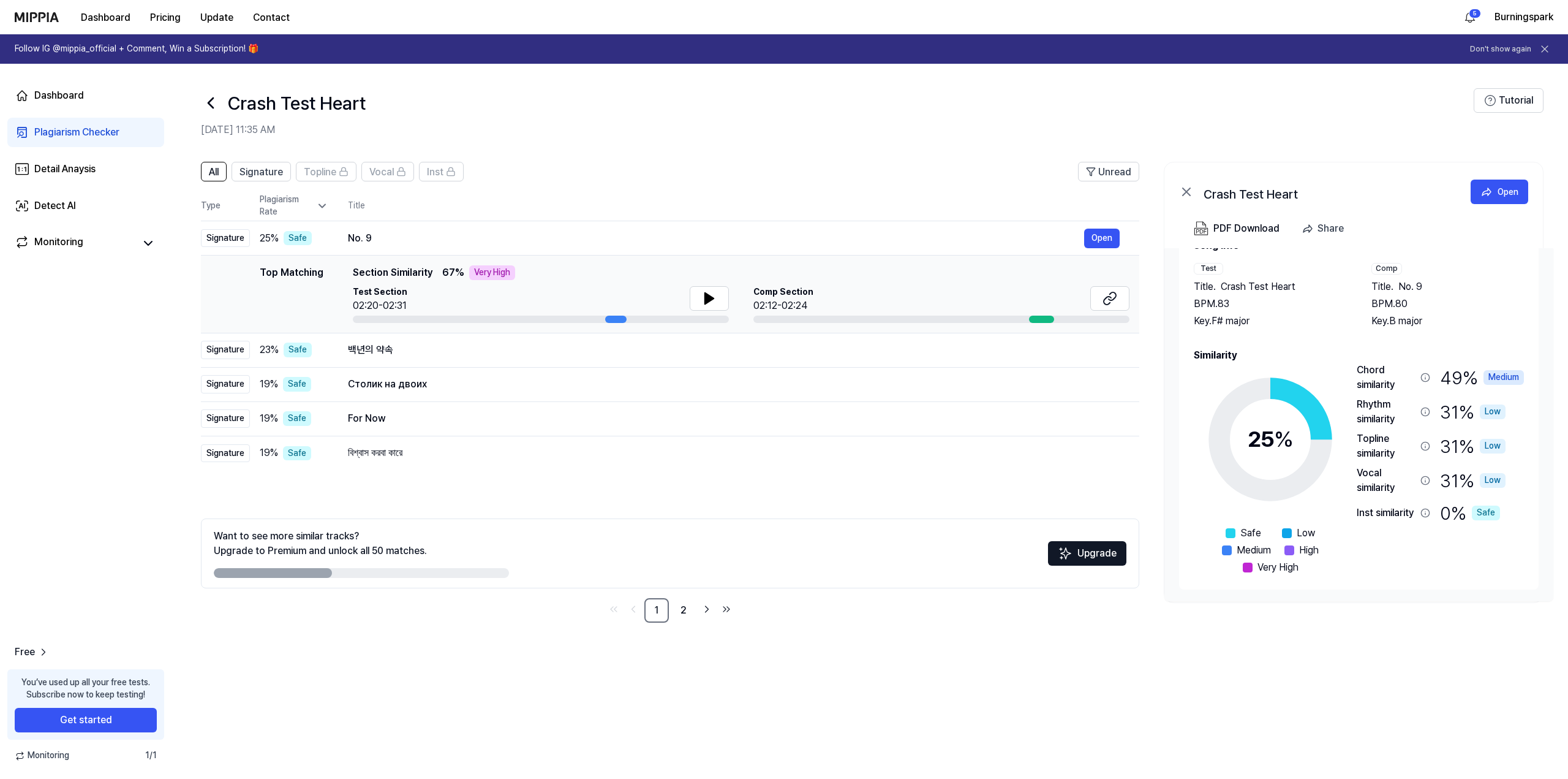
click at [130, 323] on div "Dashboard Plagiarism Checker Detail Anaysis Detect AI Monitoring Free You’ve us…" at bounding box center [86, 421] width 172 height 715
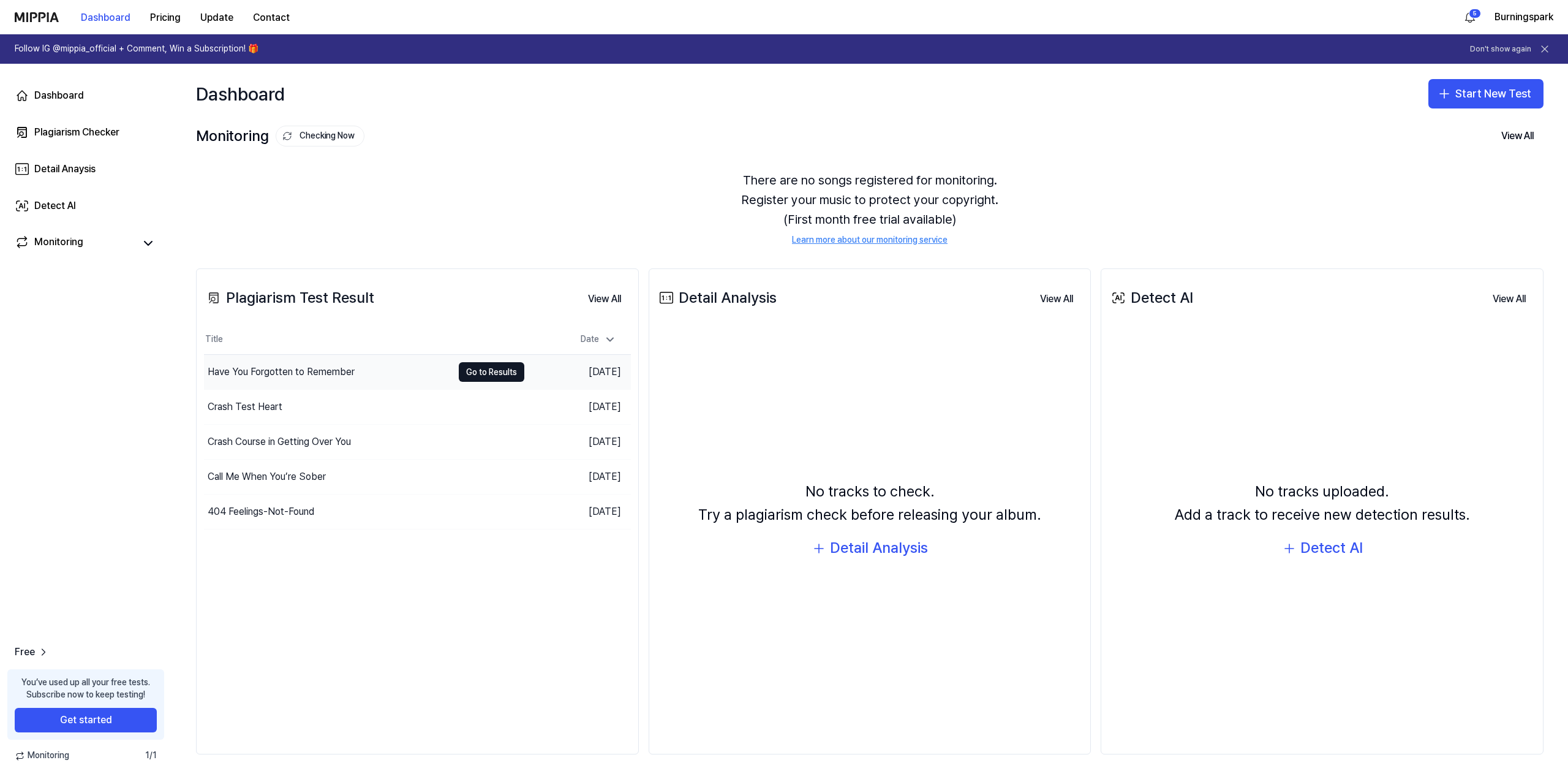
click at [300, 376] on div "Have You Forgotten to Remember" at bounding box center [282, 371] width 147 height 15
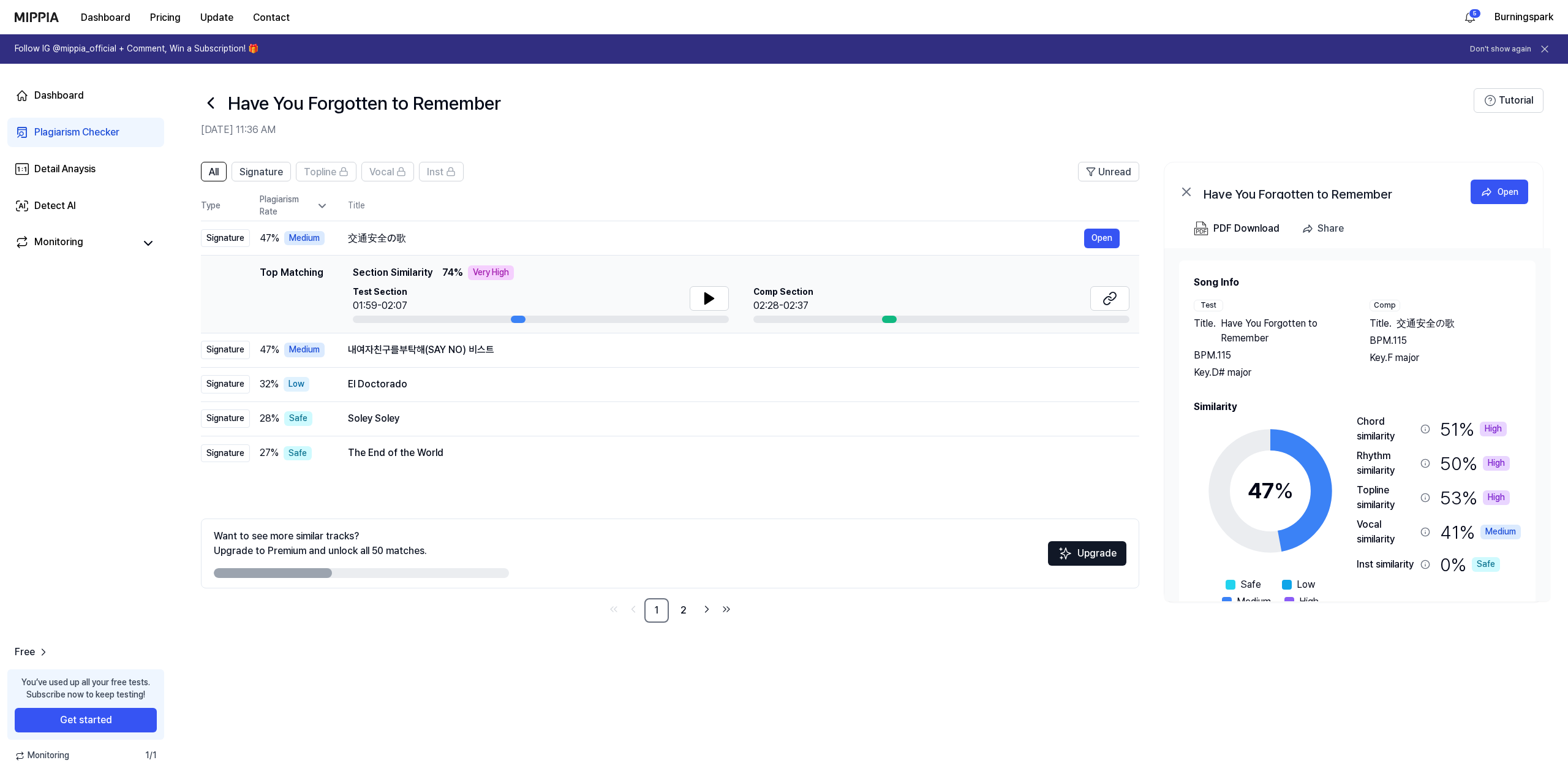
drag, startPoint x: 1023, startPoint y: 671, endPoint x: 977, endPoint y: 670, distance: 46.0
click at [977, 670] on div "All Signature Topline Vocal Inst Unread All Signature Topline Vocal Inst Type P…" at bounding box center [870, 464] width 1397 height 629
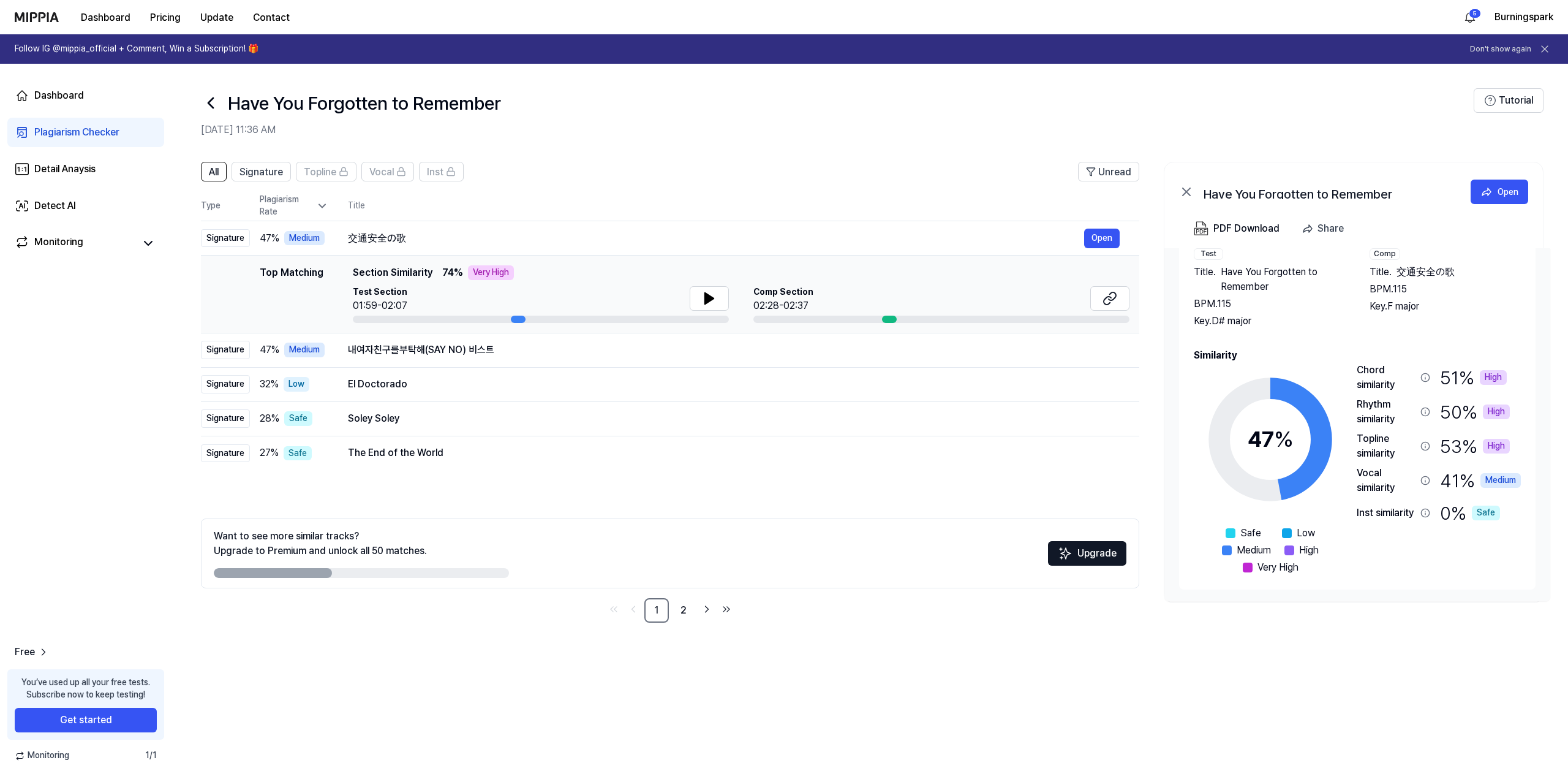
click at [1149, 654] on div "All Signature Topline Vocal Inst Unread All Signature Topline Vocal Inst Type P…" at bounding box center [870, 464] width 1397 height 629
drag, startPoint x: 1149, startPoint y: 654, endPoint x: 1066, endPoint y: 652, distance: 83.0
click at [1066, 652] on div "All Signature Topline Vocal Inst Unread All Signature Topline Vocal Inst Type P…" at bounding box center [870, 464] width 1397 height 629
drag, startPoint x: 979, startPoint y: 652, endPoint x: 949, endPoint y: 652, distance: 30.0
click at [949, 652] on div "All Signature Topline Vocal Inst Unread All Signature Topline Vocal Inst Type P…" at bounding box center [870, 464] width 1397 height 629
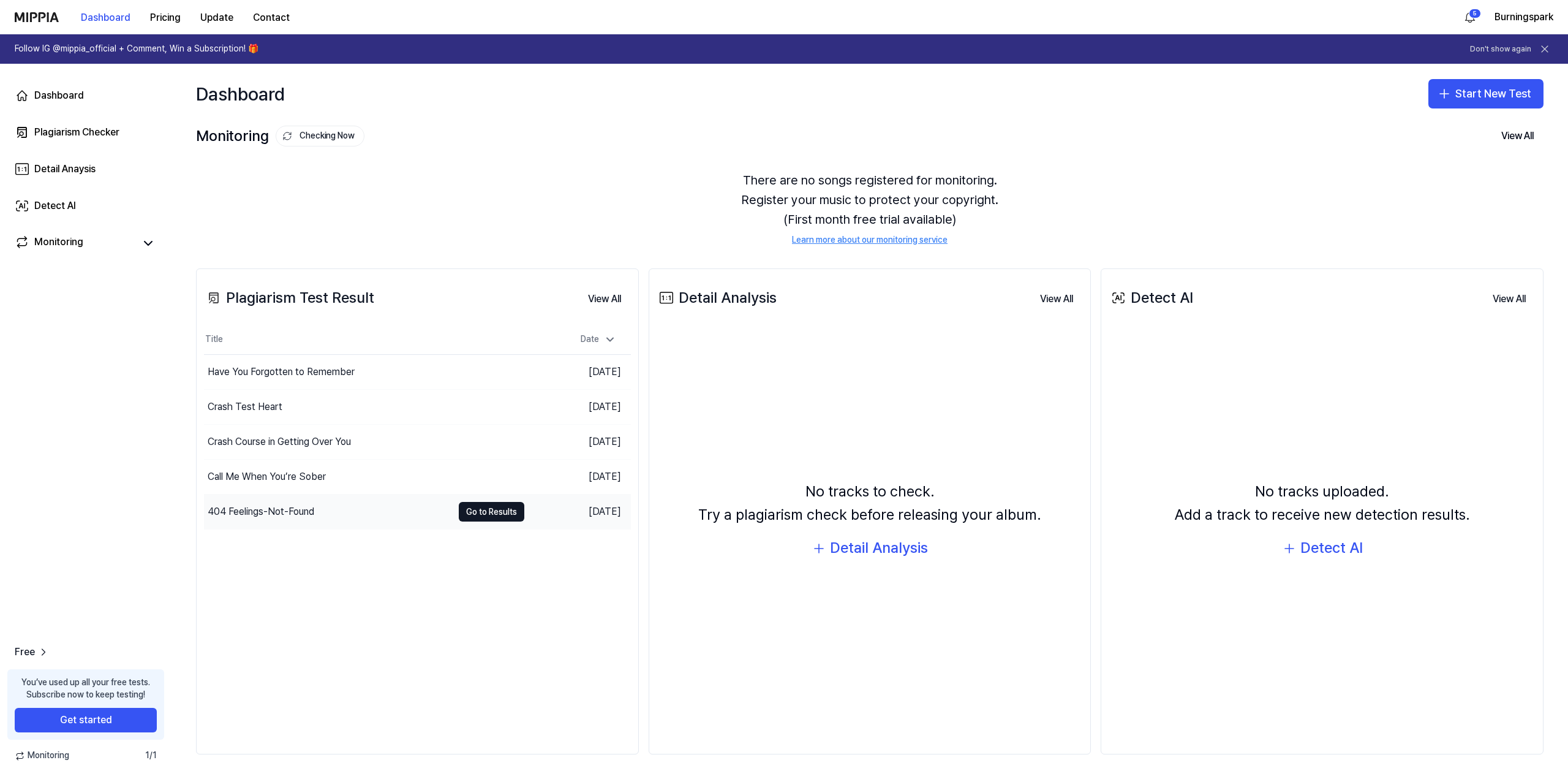
click at [393, 516] on div "404 Feelings-Not-Found" at bounding box center [328, 512] width 249 height 34
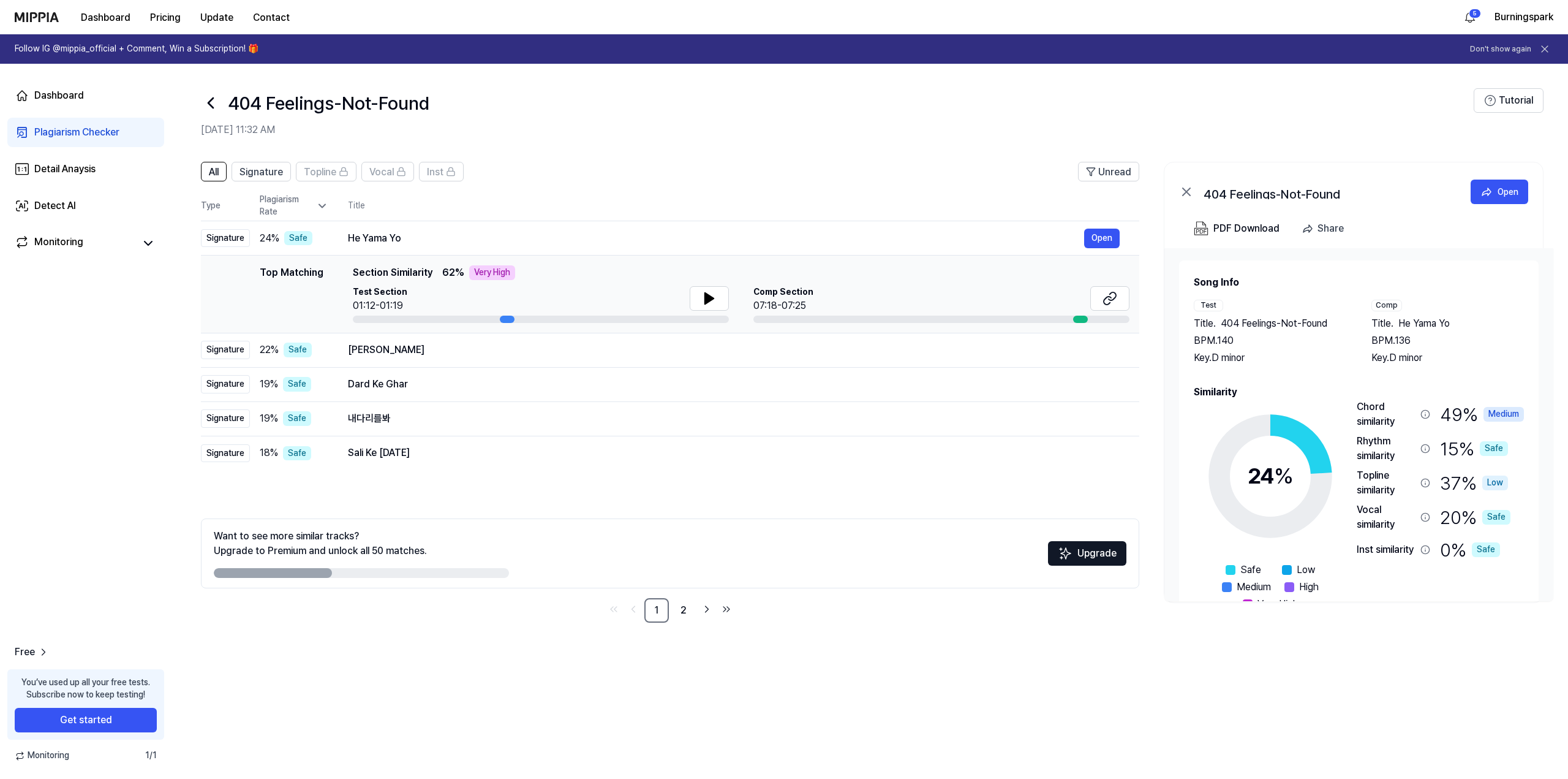
drag, startPoint x: 1181, startPoint y: 677, endPoint x: 1106, endPoint y: 676, distance: 75.0
click at [1098, 680] on div "All Signature Topline Vocal Inst Unread All Signature Topline Vocal Inst Type P…" at bounding box center [870, 464] width 1397 height 629
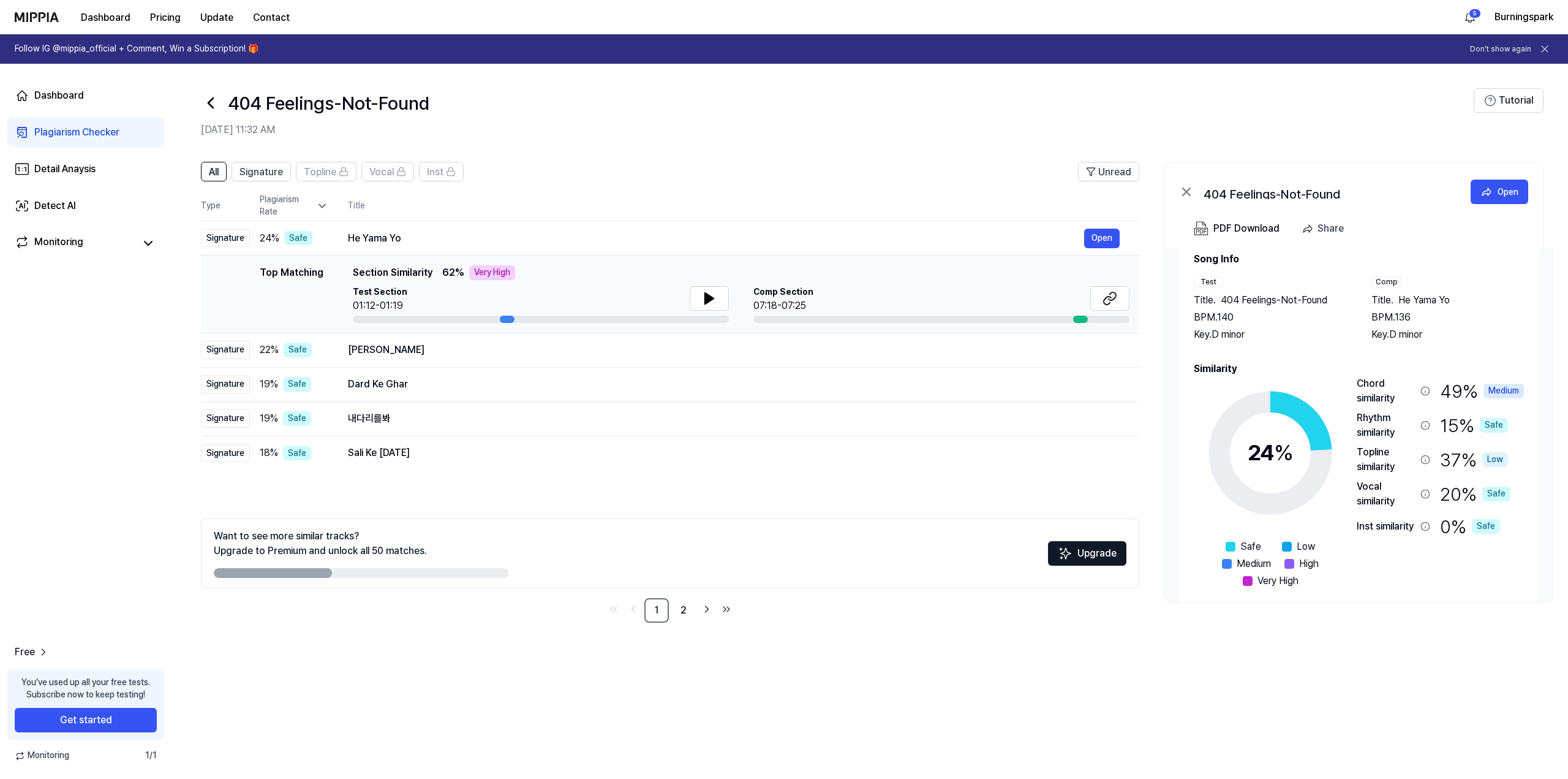
scroll to position [37, 0]
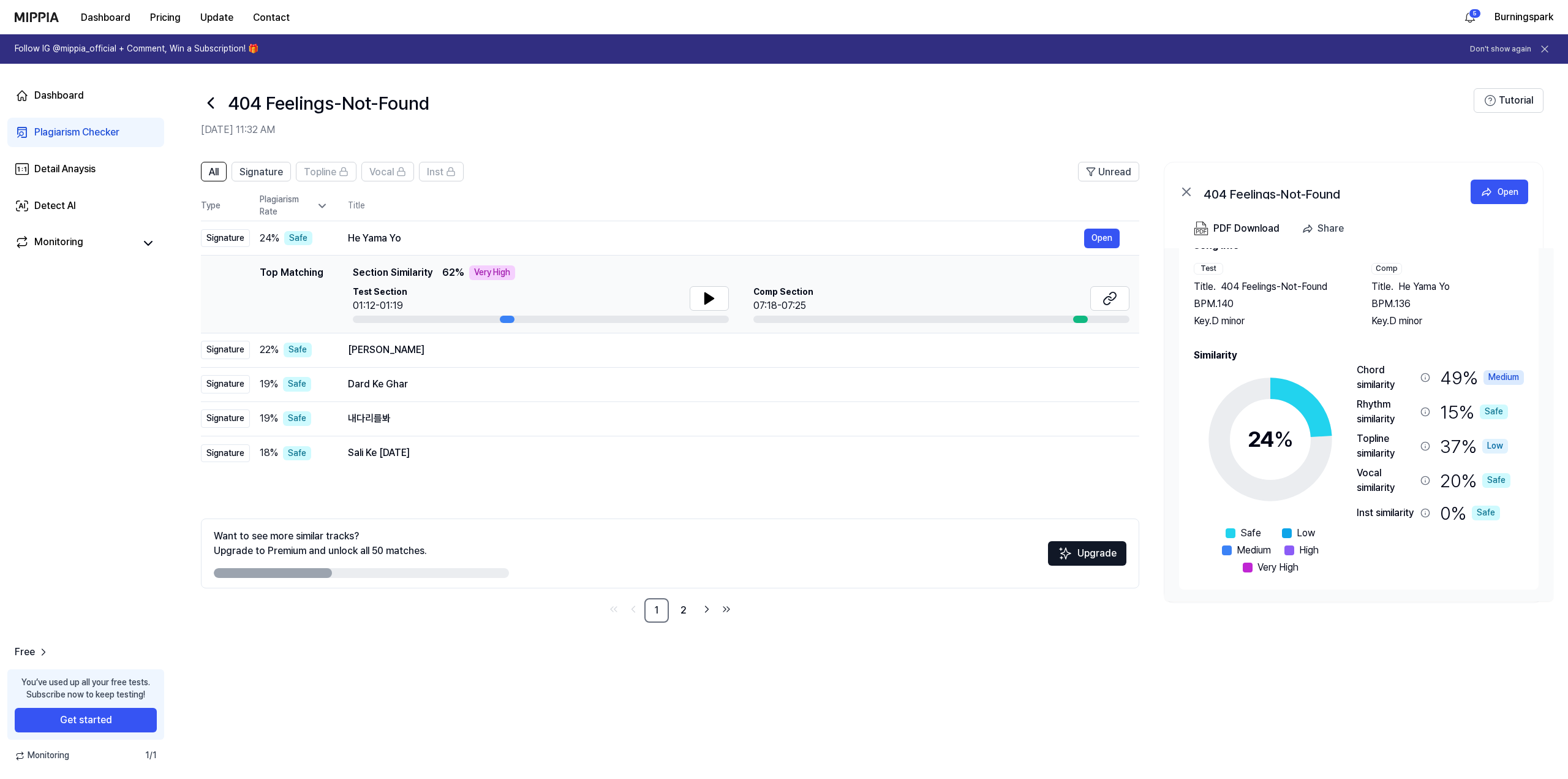
click at [1210, 669] on div "All Signature Topline Vocal Inst Unread All Signature Topline Vocal Inst Type P…" at bounding box center [870, 464] width 1397 height 629
drag, startPoint x: 1210, startPoint y: 669, endPoint x: 1103, endPoint y: 674, distance: 107.1
drag, startPoint x: 1103, startPoint y: 674, endPoint x: 1074, endPoint y: 674, distance: 29.0
click at [1075, 674] on div "All Signature Topline Vocal Inst Unread All Signature Topline Vocal Inst Type P…" at bounding box center [870, 464] width 1397 height 629
click at [927, 117] on div "404 Feelings-Not-Found" at bounding box center [837, 103] width 1273 height 30
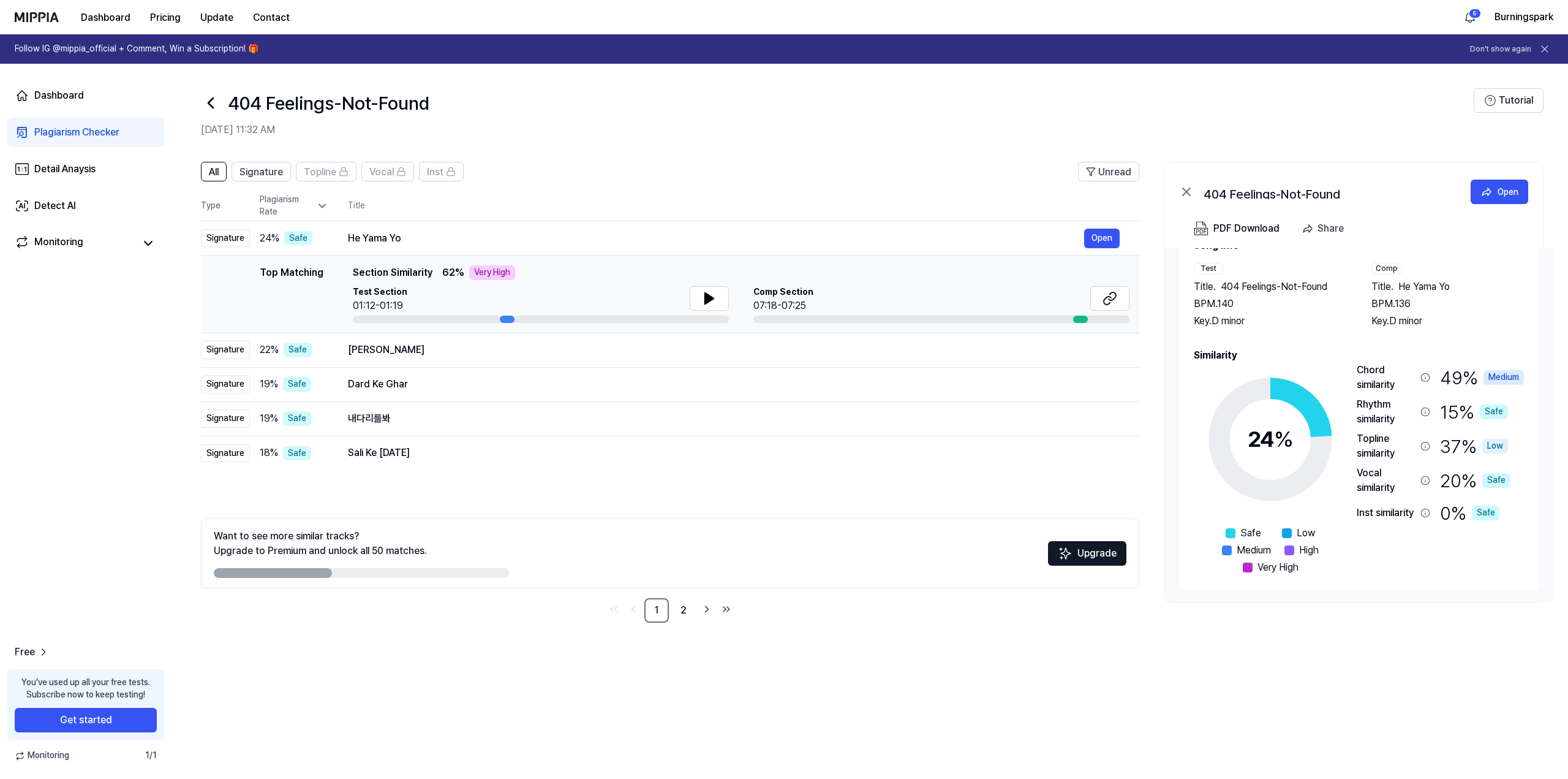
drag, startPoint x: 867, startPoint y: 112, endPoint x: 816, endPoint y: 106, distance: 51.4
click at [816, 106] on div "404 Feelings-Not-Found" at bounding box center [837, 103] width 1273 height 30
drag, startPoint x: 662, startPoint y: 161, endPoint x: 648, endPoint y: 154, distance: 15.7
click at [648, 154] on div "All Signature Topline Vocal Inst Unread All Signature Topline Vocal Inst Type P…" at bounding box center [870, 398] width 1397 height 497
drag, startPoint x: 919, startPoint y: 628, endPoint x: 912, endPoint y: 628, distance: 7.0
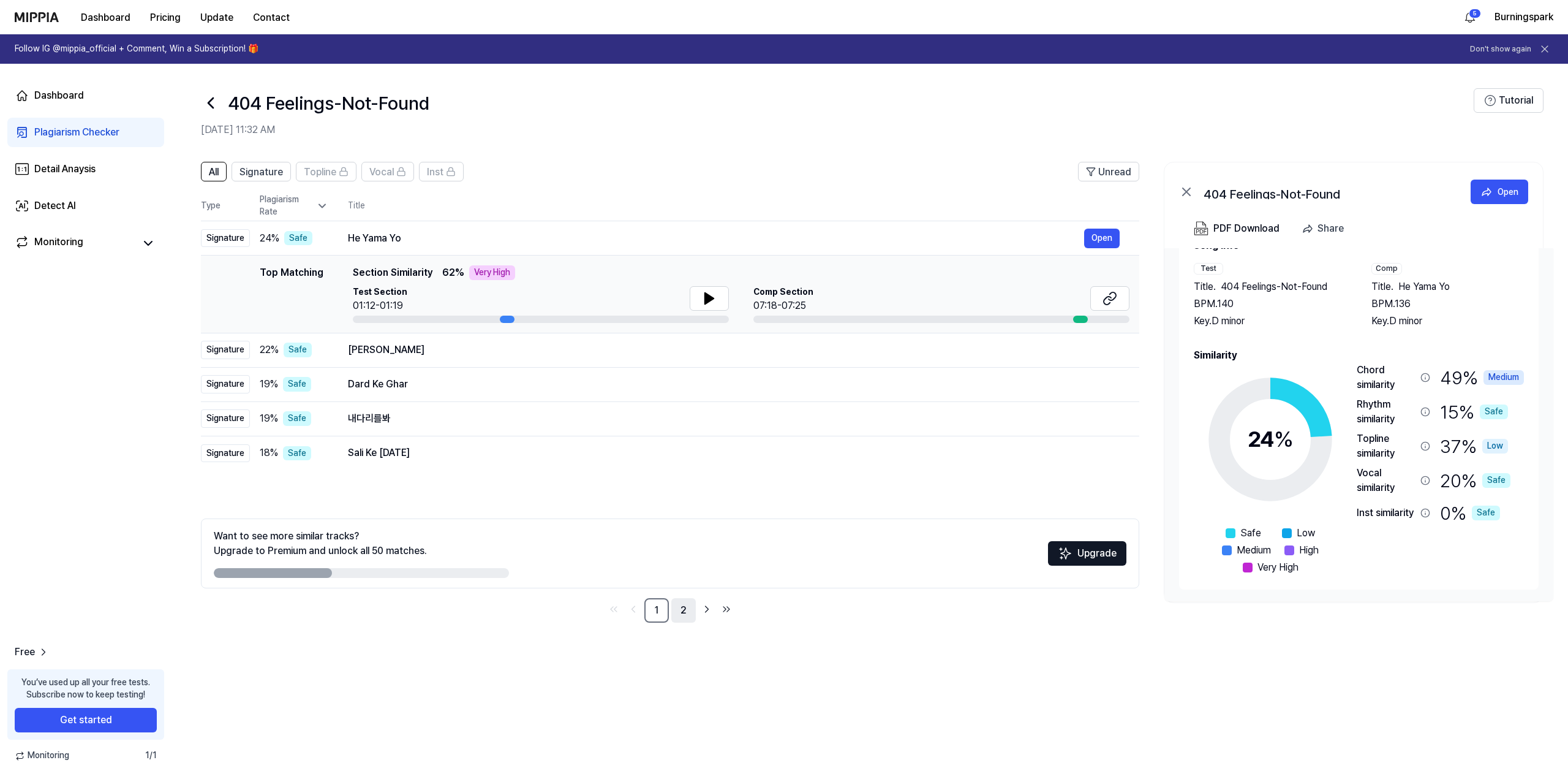
drag, startPoint x: 912, startPoint y: 628, endPoint x: 692, endPoint y: 605, distance: 221.2
click at [822, 623] on div "All Signature Topline Vocal Inst Unread All Signature Topline Vocal Inst Type P…" at bounding box center [870, 398] width 1397 height 497
click at [705, 603] on icon "Go to next page" at bounding box center [707, 609] width 12 height 15
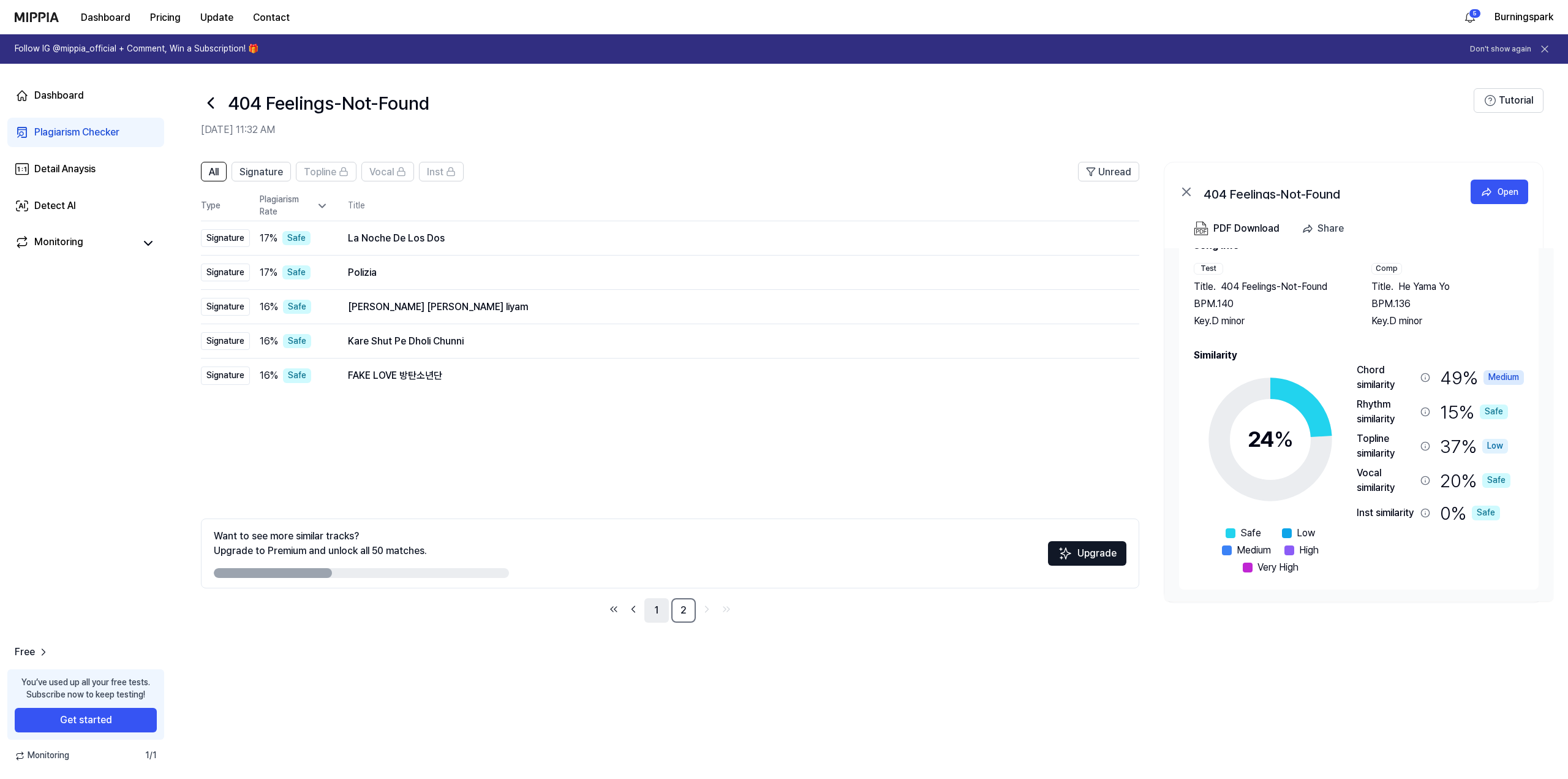
click at [654, 606] on link "1" at bounding box center [657, 610] width 25 height 25
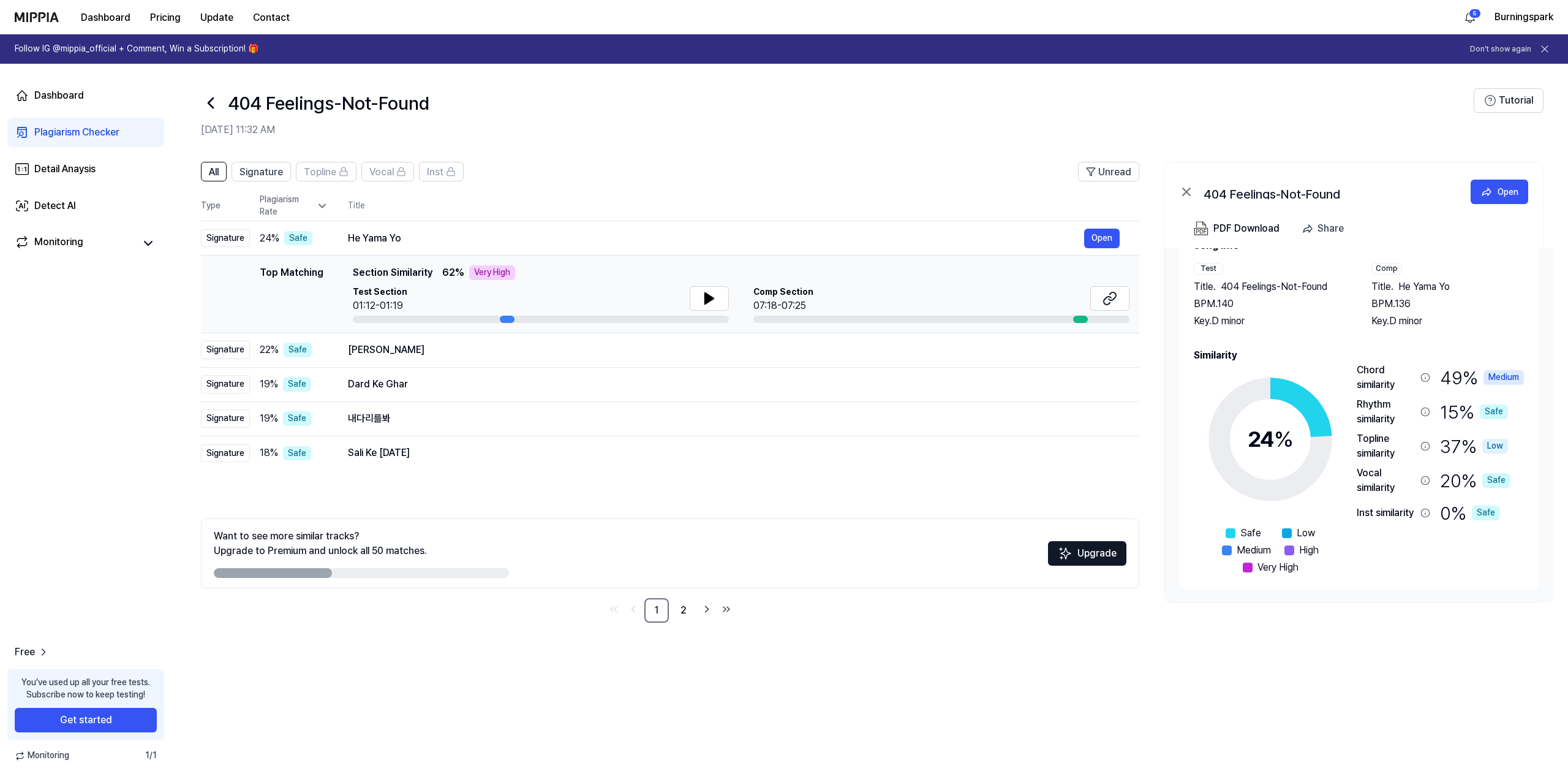
click at [941, 628] on div "All Signature Topline Vocal Inst Unread All Signature Topline Vocal Inst Type P…" at bounding box center [870, 398] width 1397 height 497
drag, startPoint x: 820, startPoint y: 140, endPoint x: 809, endPoint y: 139, distance: 11.0
click at [812, 140] on header "404 Feelings-Not-Found Oct 1, 2025, 11:32 AM Tutorial" at bounding box center [870, 107] width 1397 height 86
drag, startPoint x: 809, startPoint y: 139, endPoint x: 619, endPoint y: 107, distance: 192.7
click at [655, 107] on div "404 Feelings-Not-Found" at bounding box center [837, 103] width 1273 height 30
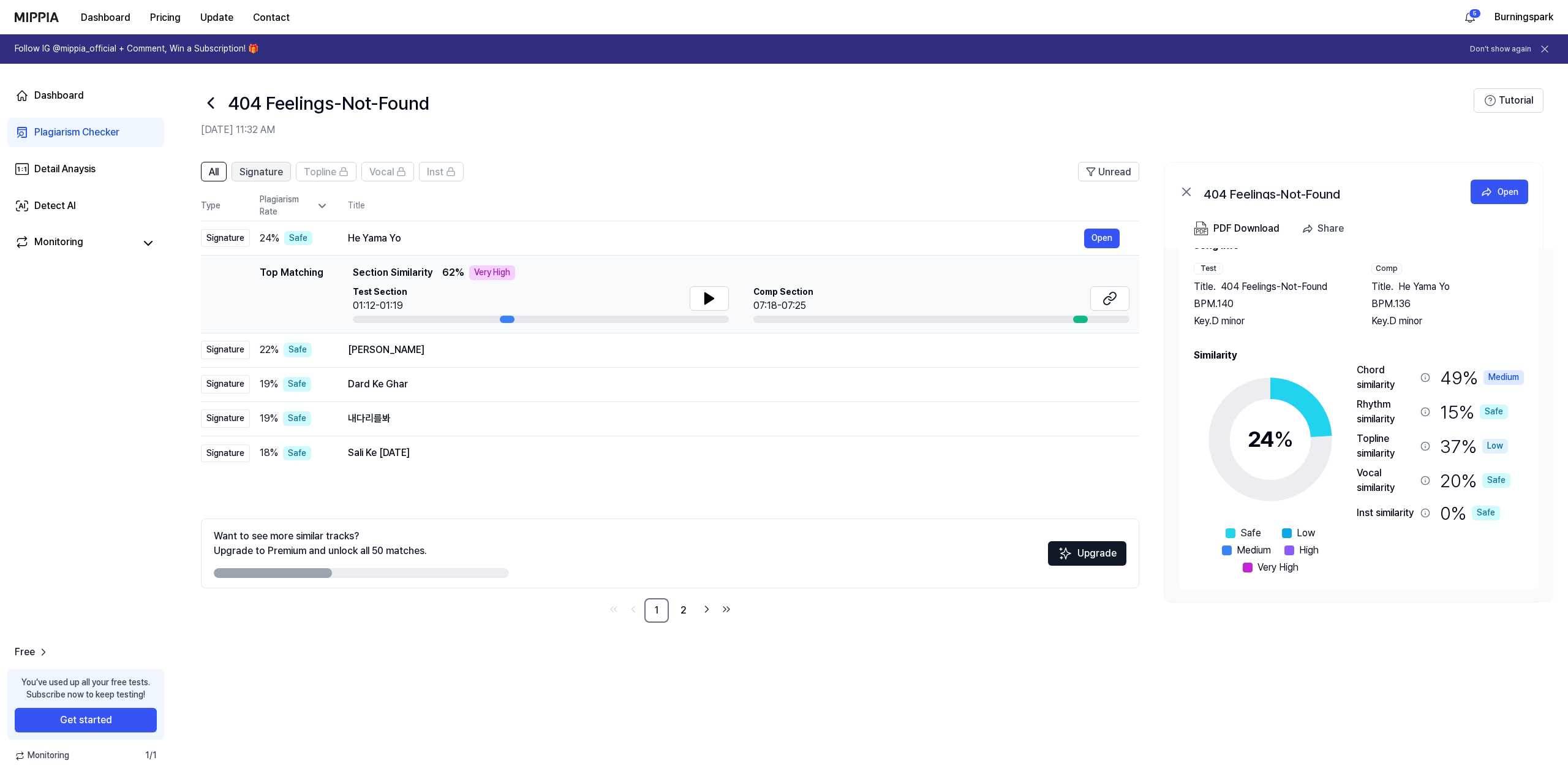
click at [265, 174] on span "Signature" at bounding box center [261, 172] width 43 height 15
click at [215, 172] on span "All" at bounding box center [213, 172] width 10 height 15
click at [268, 178] on span "Signature" at bounding box center [261, 172] width 43 height 15
click at [267, 172] on span "Signature" at bounding box center [261, 172] width 43 height 15
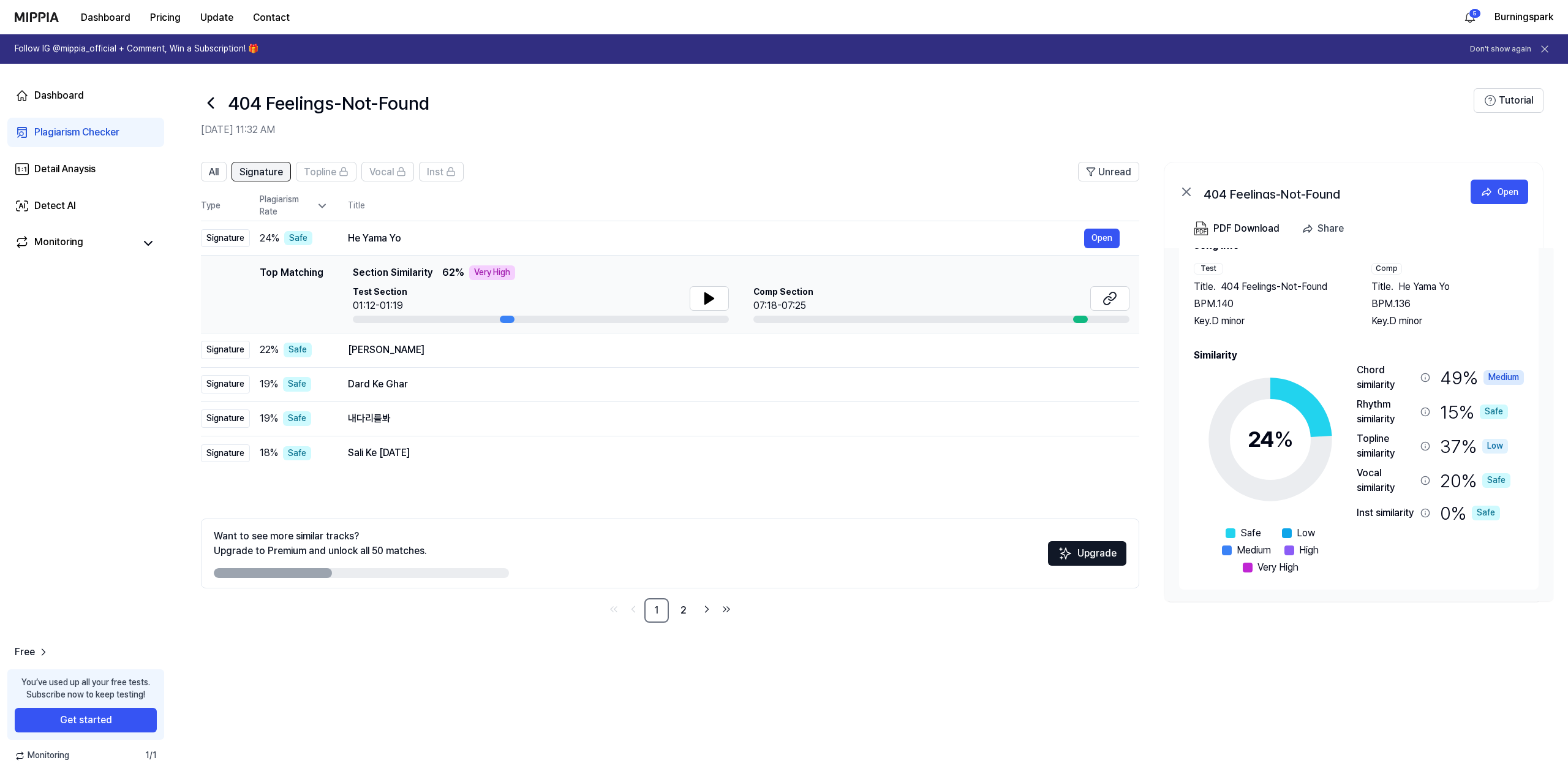
click at [266, 172] on span "Signature" at bounding box center [261, 172] width 43 height 15
drag, startPoint x: 779, startPoint y: 136, endPoint x: 770, endPoint y: 135, distance: 9.1
click at [770, 135] on h2 "Oct 1, 2025, 11:32 AM" at bounding box center [837, 130] width 1273 height 15
click at [1250, 411] on icon at bounding box center [1270, 439] width 153 height 153
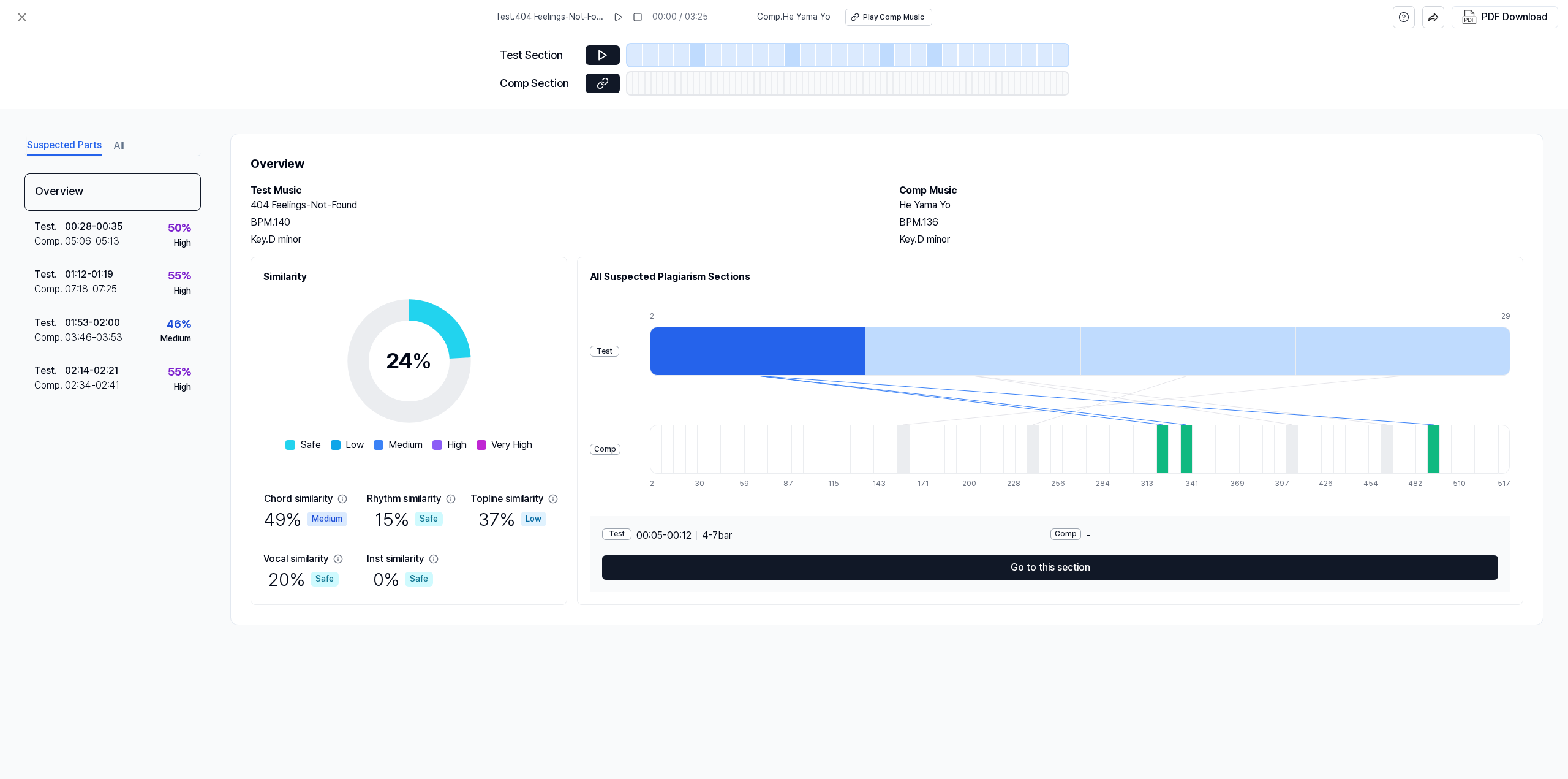
click at [702, 658] on div "Test . 404 Feelings-Not-Found 00:00 / 03:25 Comp . He Yama Yo Play Comp Music P…" at bounding box center [784, 390] width 1568 height 779
drag, startPoint x: 620, startPoint y: 665, endPoint x: 584, endPoint y: 660, distance: 36.3
click at [584, 660] on div "Test . 404 Feelings-Not-Found 00:00 / 03:25 Comp . He Yama Yo Play Comp Music P…" at bounding box center [784, 390] width 1568 height 779
click at [800, 632] on div "Suspected Parts All Overview Test . 00:28 - 00:35 Comp . 05:06 - 05:13 50 % Hig…" at bounding box center [784, 379] width 1568 height 541
drag, startPoint x: 795, startPoint y: 634, endPoint x: 718, endPoint y: 639, distance: 77.2
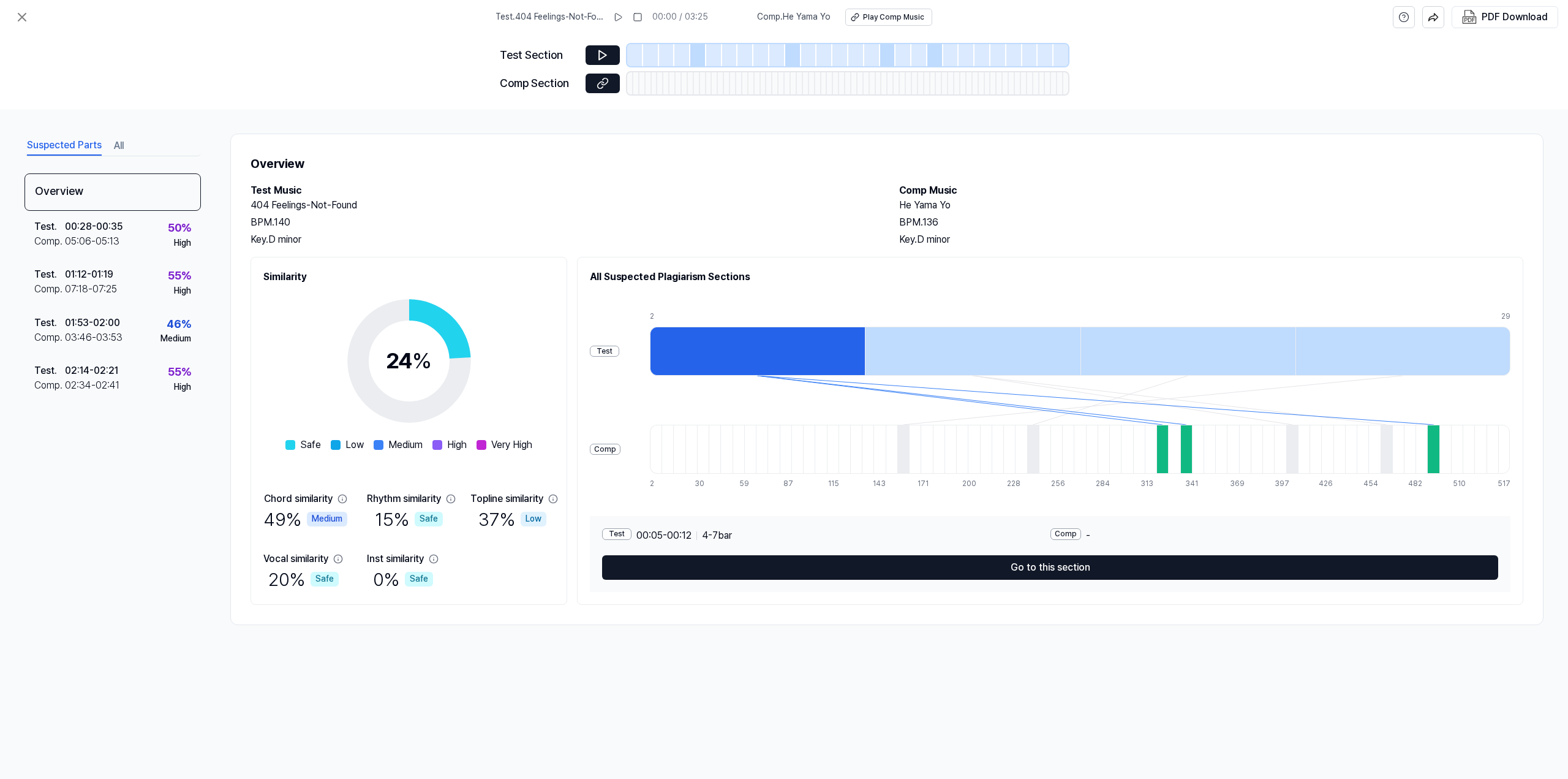
drag, startPoint x: 718, startPoint y: 639, endPoint x: 682, endPoint y: 641, distance: 36.1
click at [682, 641] on div "Suspected Parts All Overview Test . 00:28 - 00:35 Comp . 05:06 - 05:13 50 % Hig…" at bounding box center [784, 379] width 1568 height 541
drag, startPoint x: 612, startPoint y: 639, endPoint x: 604, endPoint y: 639, distance: 8.0
drag, startPoint x: 542, startPoint y: 641, endPoint x: 481, endPoint y: 646, distance: 61.2
click at [481, 646] on div "Suspected Parts All Overview Test . 00:28 - 00:35 Comp . 05:06 - 05:13 50 % Hig…" at bounding box center [784, 379] width 1568 height 541
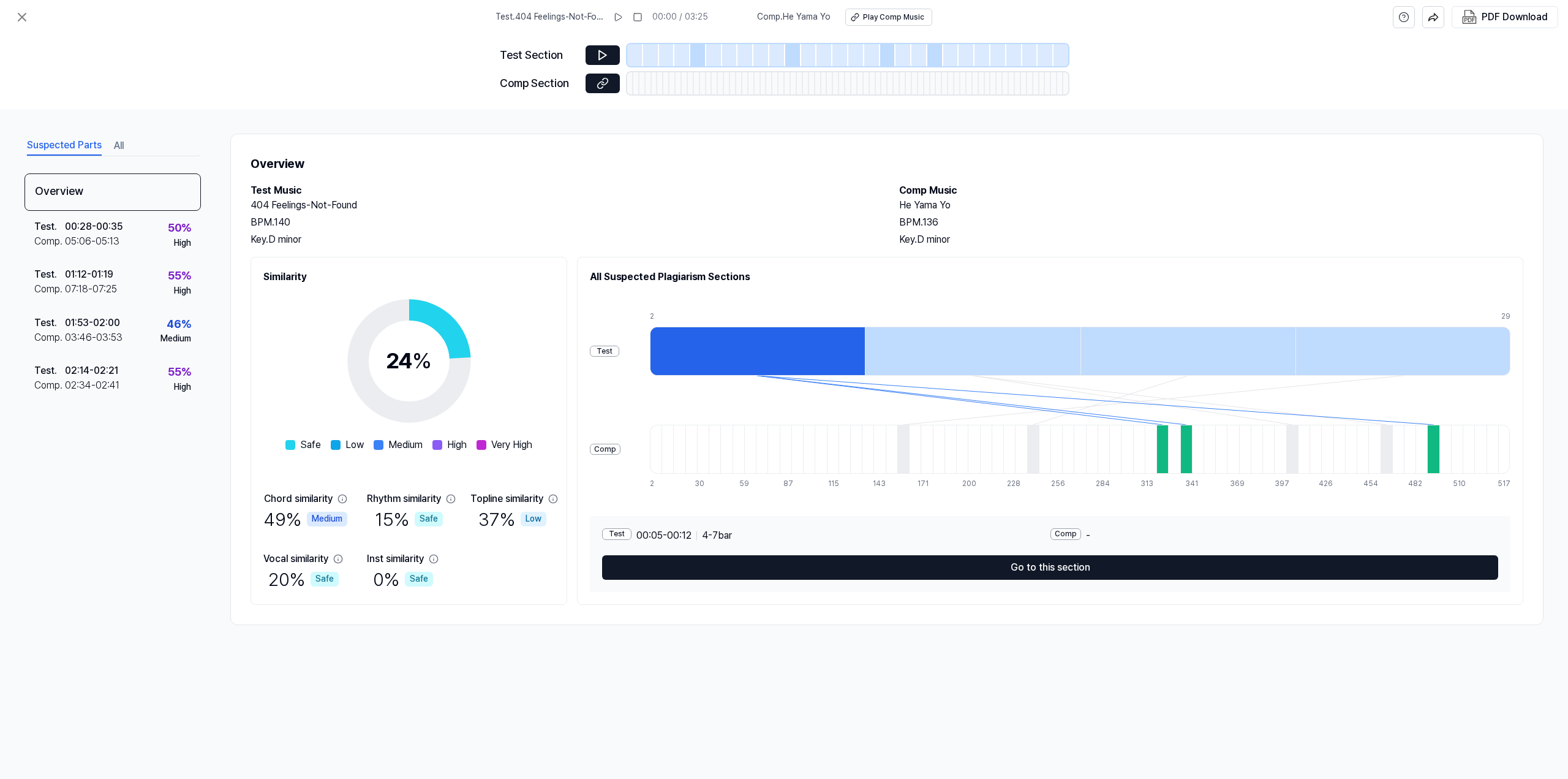
drag, startPoint x: 80, startPoint y: 460, endPoint x: 42, endPoint y: 455, distance: 38.3
click at [42, 455] on div "Overview Test . 00:28 - 00:35 Comp . 05:06 - 05:13 50 % High Test . 01:12 - 01:…" at bounding box center [112, 373] width 176 height 400
click at [116, 141] on button "All" at bounding box center [118, 146] width 10 height 19
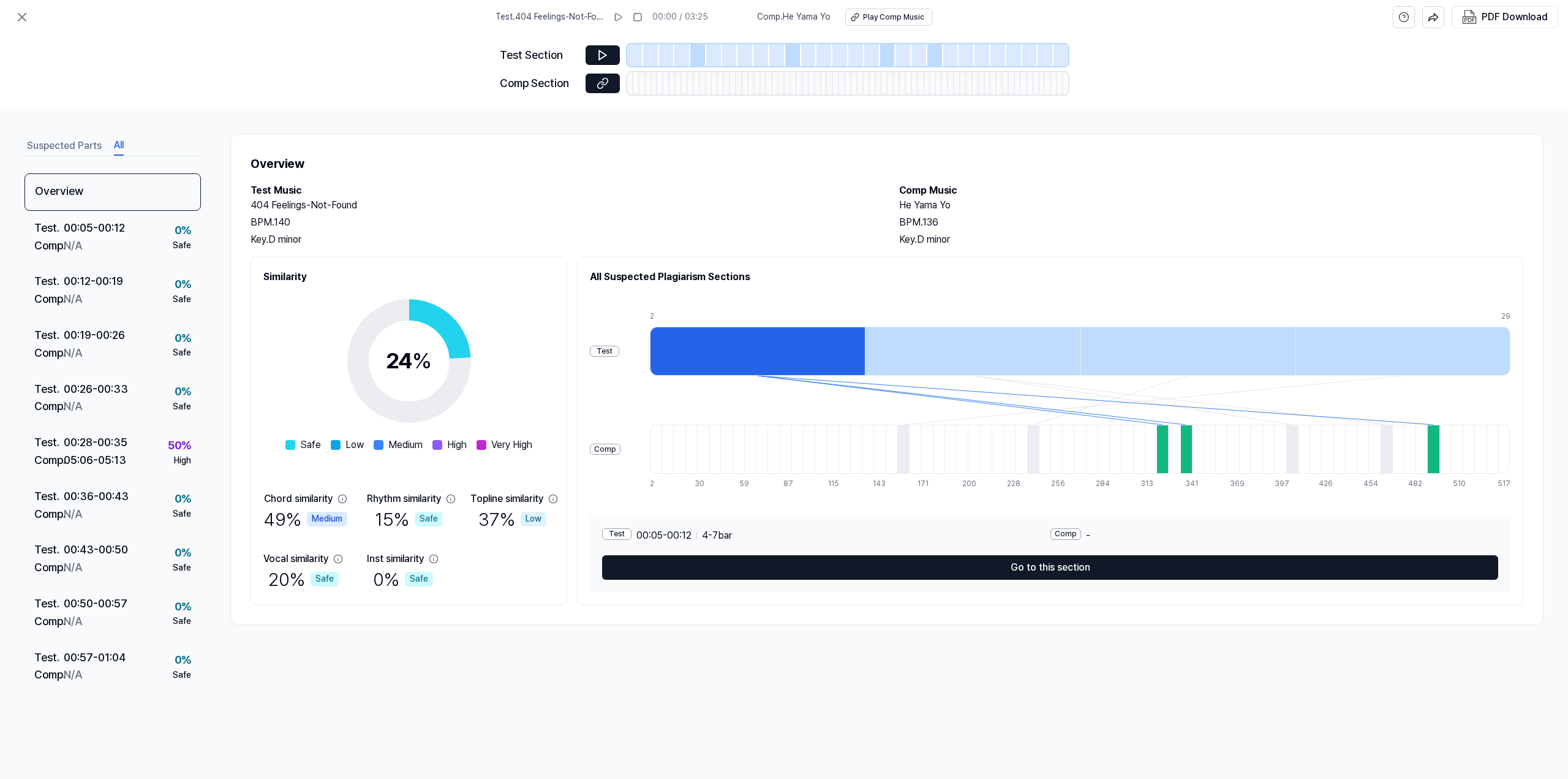
drag, startPoint x: 492, startPoint y: 667, endPoint x: 423, endPoint y: 662, distance: 69.2
click at [423, 662] on div "Suspected Parts All Overview Test . 00:05 - 00:12 Comp . N/A 0 % Safe Test . 00…" at bounding box center [784, 444] width 1568 height 670
drag, startPoint x: 365, startPoint y: 654, endPoint x: 343, endPoint y: 653, distance: 22.0
click at [343, 653] on div "Suspected Parts All Overview Test . 00:05 - 00:12 Comp . N/A 0 % Safe Test . 00…" at bounding box center [784, 444] width 1568 height 670
drag, startPoint x: 397, startPoint y: 651, endPoint x: 281, endPoint y: 578, distance: 137.1
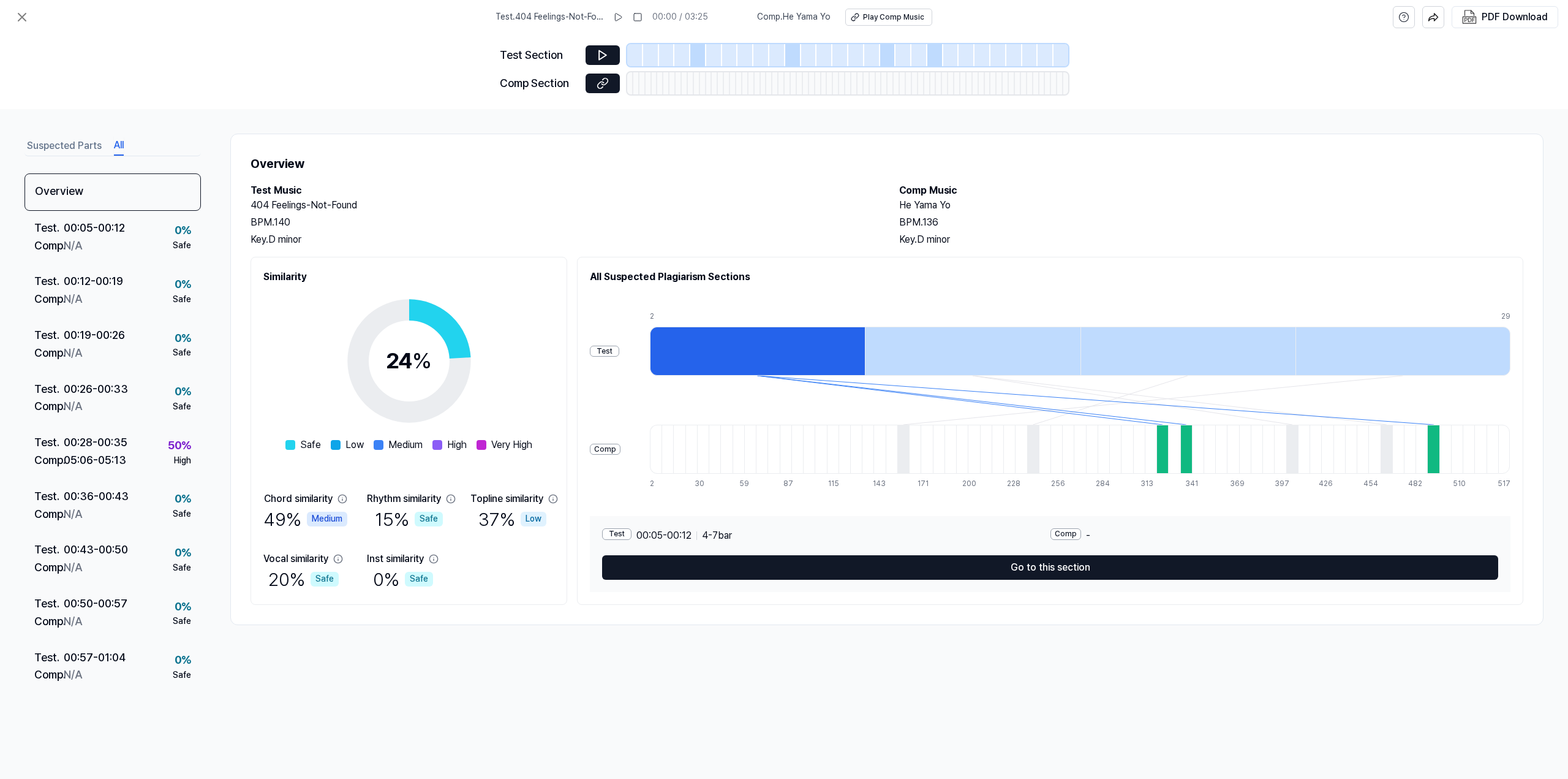
click at [389, 648] on div "Suspected Parts All Overview Test . 00:05 - 00:12 Comp . N/A 0 % Safe Test . 00…" at bounding box center [784, 444] width 1568 height 670
click at [130, 444] on div "Test . 00:28 - 00:35 Comp . 05:06 - 05:13 50 % High" at bounding box center [112, 452] width 176 height 54
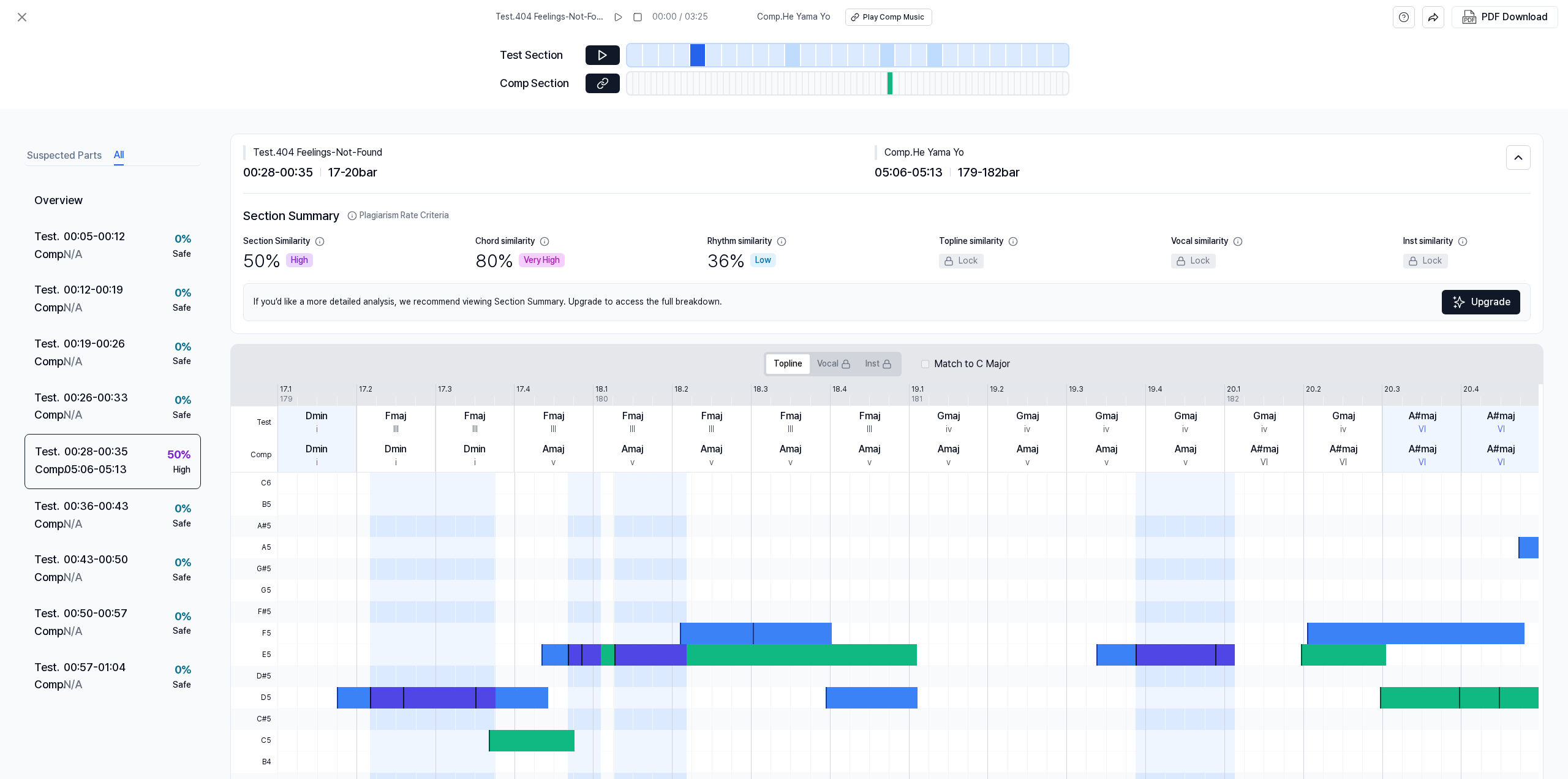
scroll to position [59, 0]
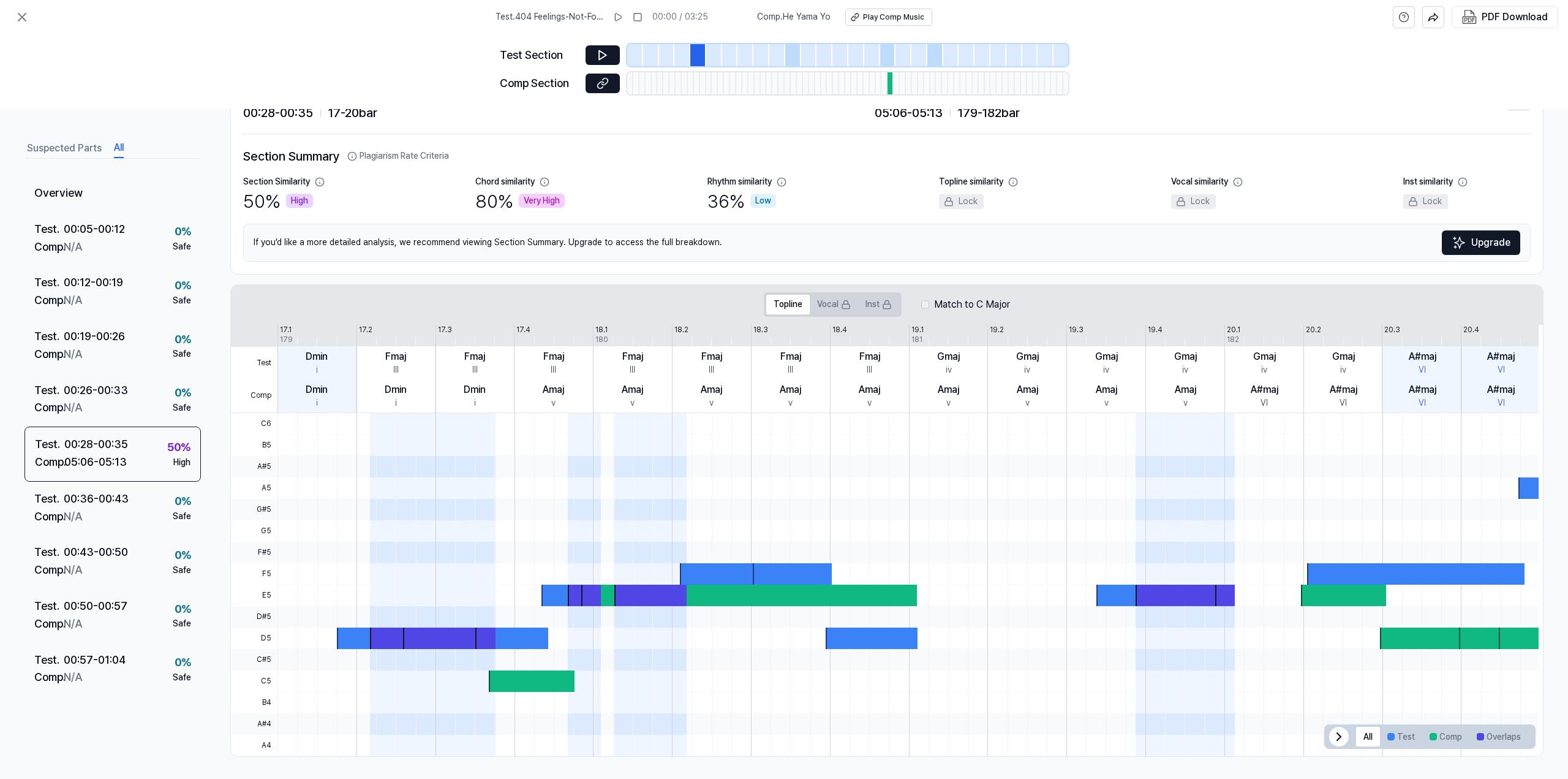
click at [1187, 98] on div "Test Section Comp Section" at bounding box center [784, 72] width 1568 height 75
drag, startPoint x: 1187, startPoint y: 98, endPoint x: 1178, endPoint y: 69, distance: 30.4
click at [1178, 69] on div "Test Section Comp Section" at bounding box center [784, 72] width 1568 height 75
